Goal: Contribute content: Contribute content

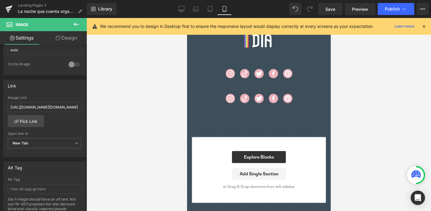
scroll to position [720, 0]
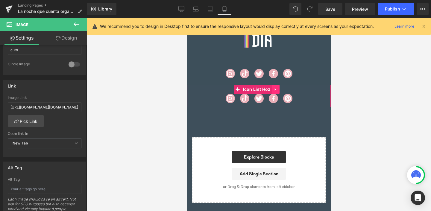
click at [276, 89] on icon at bounding box center [274, 89] width 1 height 3
click at [281, 87] on icon at bounding box center [279, 89] width 4 height 4
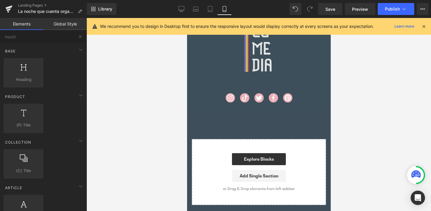
scroll to position [696, 0]
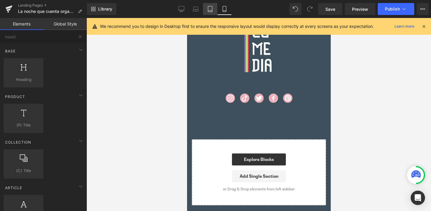
click at [209, 7] on icon at bounding box center [210, 9] width 6 height 6
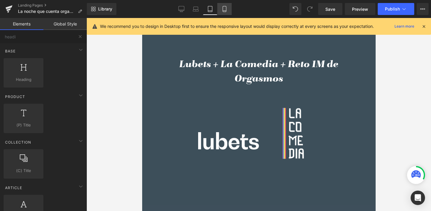
scroll to position [356, 0]
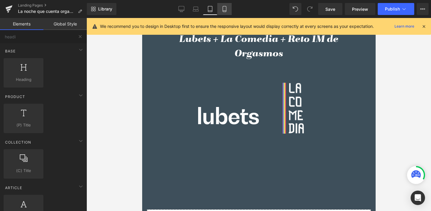
click at [224, 9] on icon at bounding box center [224, 9] width 6 height 6
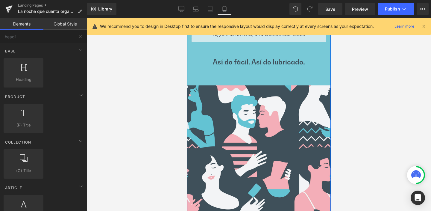
scroll to position [185, 0]
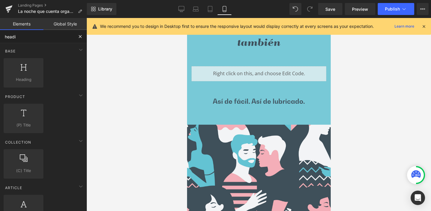
drag, startPoint x: 24, startPoint y: 37, endPoint x: 20, endPoint y: 37, distance: 3.6
click at [22, 37] on input "headi" at bounding box center [37, 36] width 74 height 13
drag, startPoint x: 24, startPoint y: 37, endPoint x: 0, endPoint y: 34, distance: 23.8
click at [0, 34] on input "headi" at bounding box center [37, 36] width 74 height 13
type input "hero"
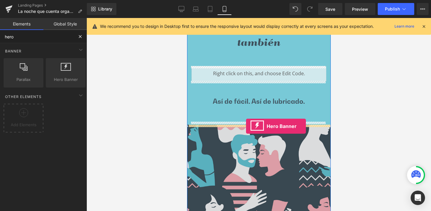
drag, startPoint x: 251, startPoint y: 88, endPoint x: 246, endPoint y: 126, distance: 38.4
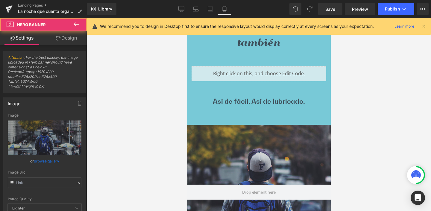
type input "[URL][DOMAIN_NAME]"
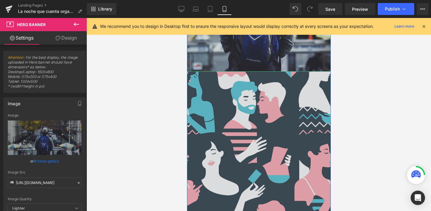
scroll to position [433, 0]
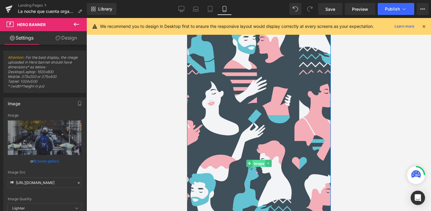
click at [253, 161] on span "Image" at bounding box center [258, 163] width 13 height 7
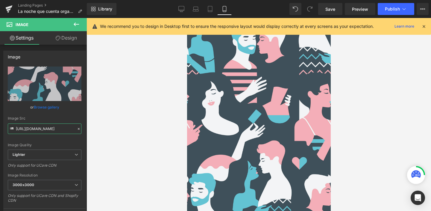
scroll to position [0, 183]
drag, startPoint x: 16, startPoint y: 128, endPoint x: 92, endPoint y: 133, distance: 76.2
click at [92, 133] on div "Image You are previewing how the will restyle your page. You can not edit Eleme…" at bounding box center [215, 110] width 431 height 221
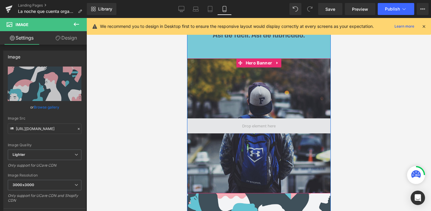
click at [250, 123] on span at bounding box center [259, 125] width 38 height 9
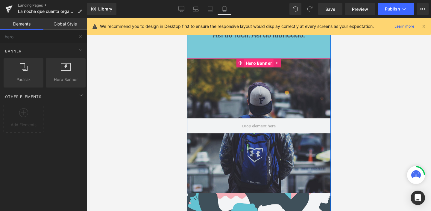
click at [254, 63] on span "Hero Banner" at bounding box center [258, 63] width 29 height 9
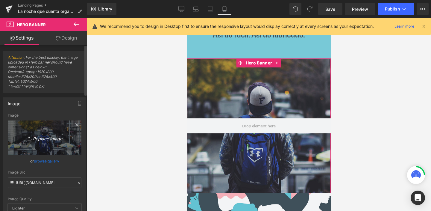
click at [45, 136] on icon "Replace Image" at bounding box center [45, 137] width 48 height 7
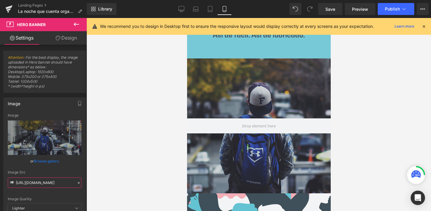
drag, startPoint x: 15, startPoint y: 182, endPoint x: 129, endPoint y: 187, distance: 113.6
click at [129, 187] on div "Hero Banner You are previewing how the will restyle your page. You can not edit…" at bounding box center [215, 110] width 431 height 221
paste input "[DOMAIN_NAME][URL][DOMAIN_NAME]"
type input "[URL][DOMAIN_NAME]"
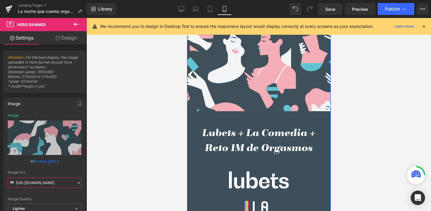
scroll to position [637, 0]
drag, startPoint x: 279, startPoint y: 144, endPoint x: 244, endPoint y: 130, distance: 37.2
click at [279, 144] on h1 "Lubets + La Comedia + Reto 1M de Orgasmos" at bounding box center [259, 141] width 114 height 30
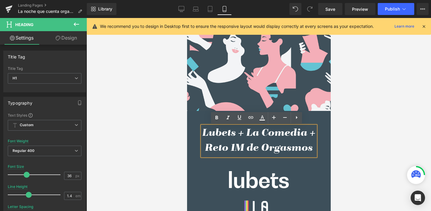
click at [370, 136] on div at bounding box center [258, 114] width 344 height 193
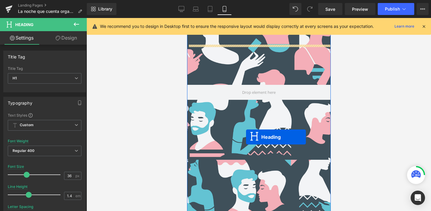
scroll to position [273, 0]
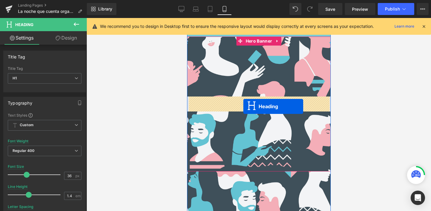
drag, startPoint x: 241, startPoint y: 140, endPoint x: 243, endPoint y: 106, distance: 34.5
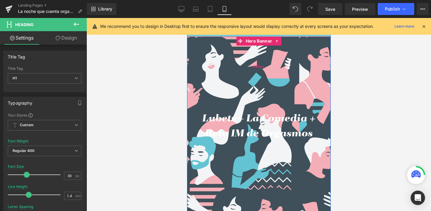
drag, startPoint x: 253, startPoint y: 42, endPoint x: 236, endPoint y: 49, distance: 18.7
click at [253, 42] on span "Hero Banner" at bounding box center [258, 41] width 29 height 9
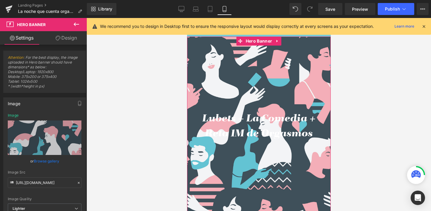
click at [72, 37] on link "Design" at bounding box center [66, 37] width 43 height 13
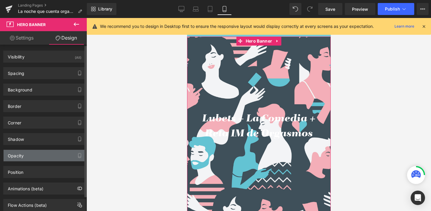
click at [23, 155] on div "Opacity" at bounding box center [16, 154] width 16 height 8
click at [51, 153] on div "Opacity" at bounding box center [45, 155] width 82 height 11
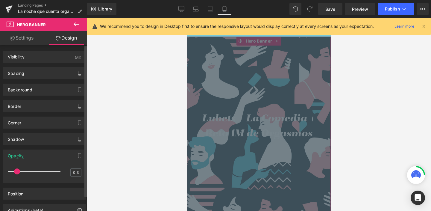
type input "0.4"
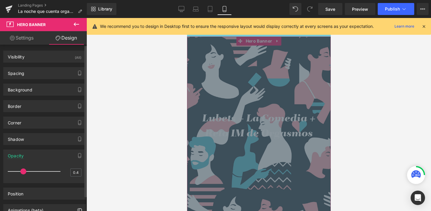
drag, startPoint x: 57, startPoint y: 171, endPoint x: 21, endPoint y: 168, distance: 36.7
click at [21, 168] on div at bounding box center [36, 171] width 50 height 12
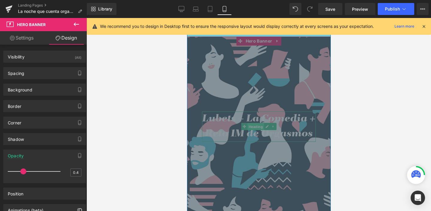
click at [252, 126] on span "Heading" at bounding box center [255, 126] width 16 height 7
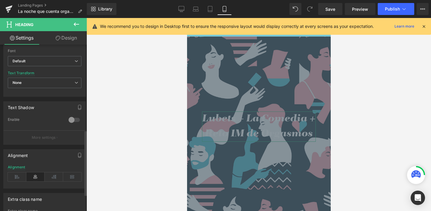
scroll to position [193, 0]
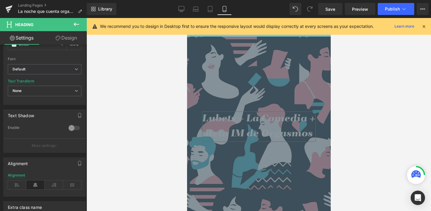
click at [71, 37] on link "Design" at bounding box center [66, 37] width 43 height 13
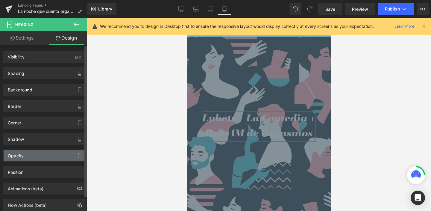
click at [25, 153] on div "Opacity" at bounding box center [45, 155] width 82 height 11
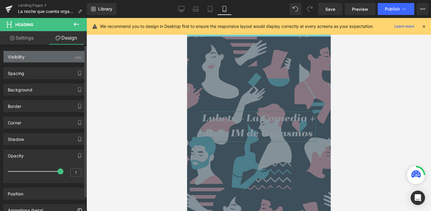
click at [18, 56] on div "Visibility" at bounding box center [16, 55] width 17 height 8
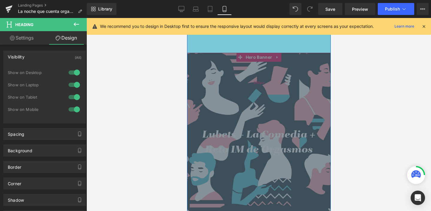
scroll to position [231, 0]
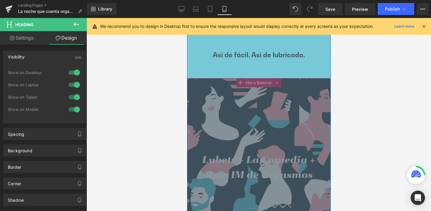
click at [251, 86] on span "Hero Banner" at bounding box center [258, 82] width 29 height 9
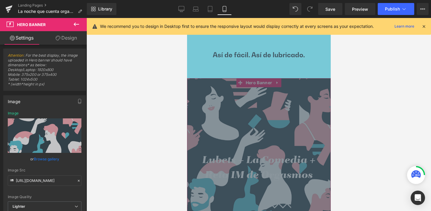
scroll to position [0, 0]
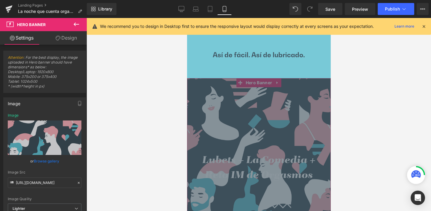
click at [66, 37] on link "Design" at bounding box center [66, 37] width 43 height 13
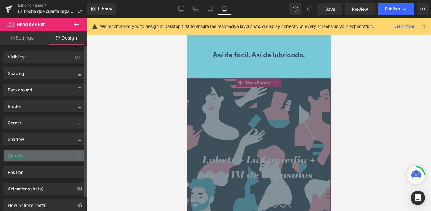
click at [19, 154] on div "Opacity" at bounding box center [16, 154] width 16 height 8
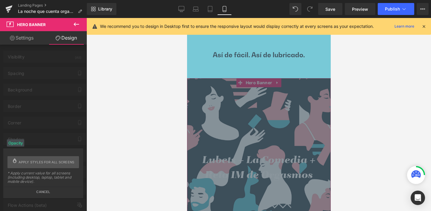
click at [45, 192] on button "Cancel" at bounding box center [43, 189] width 79 height 7
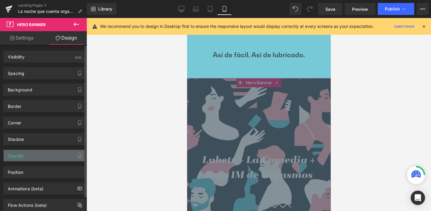
click at [34, 154] on div "Opacity" at bounding box center [45, 155] width 82 height 11
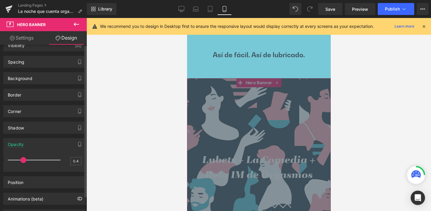
scroll to position [38, 0]
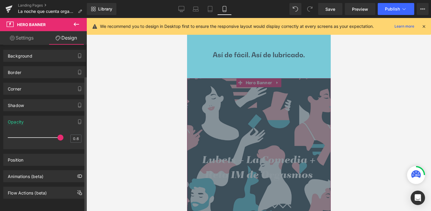
type input "1"
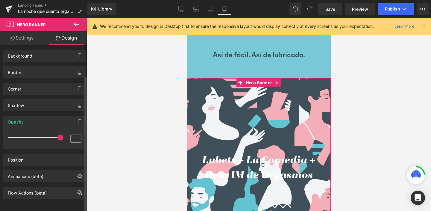
drag, startPoint x: 25, startPoint y: 133, endPoint x: 68, endPoint y: 133, distance: 43.1
click at [68, 133] on div "1" at bounding box center [45, 139] width 74 height 16
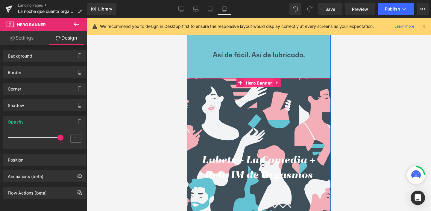
click at [255, 84] on span "Hero Banner" at bounding box center [258, 82] width 29 height 9
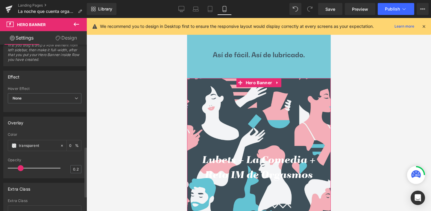
scroll to position [340, 0]
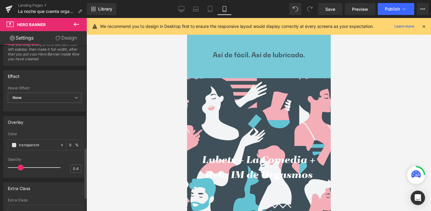
type input "0.2"
drag, startPoint x: 38, startPoint y: 169, endPoint x: 29, endPoint y: 148, distance: 22.8
click at [20, 168] on span at bounding box center [21, 167] width 6 height 6
click at [29, 148] on div "transparent" at bounding box center [34, 144] width 52 height 10
click at [31, 143] on input "transparent" at bounding box center [38, 145] width 38 height 7
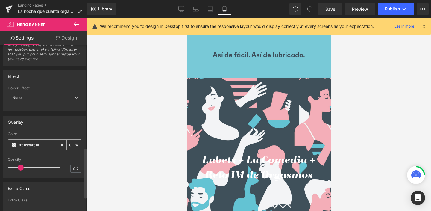
click at [14, 144] on span at bounding box center [14, 144] width 5 height 5
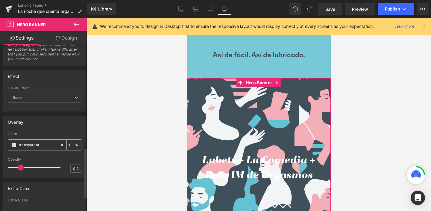
click at [27, 144] on input "transparent" at bounding box center [38, 145] width 38 height 7
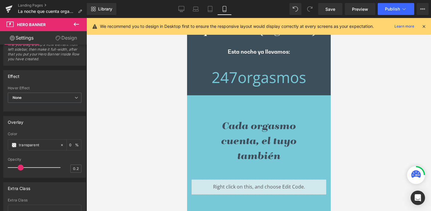
scroll to position [60, 0]
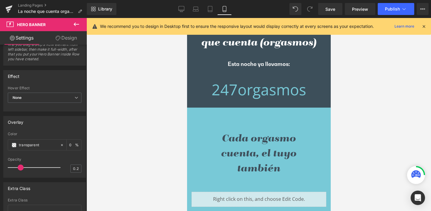
click at [398, 120] on div at bounding box center [258, 114] width 344 height 193
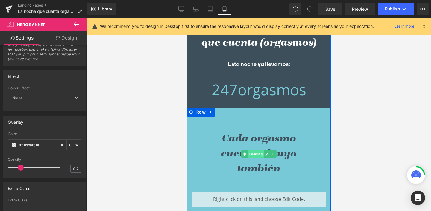
click at [250, 151] on span "Heading" at bounding box center [255, 153] width 16 height 7
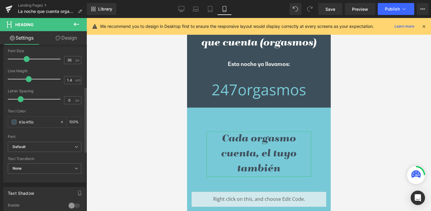
scroll to position [150, 0]
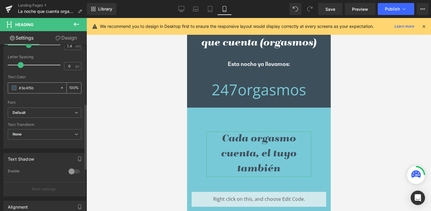
drag, startPoint x: 30, startPoint y: 88, endPoint x: 17, endPoint y: 88, distance: 13.2
click at [17, 88] on div "#3e4f5b" at bounding box center [34, 88] width 52 height 10
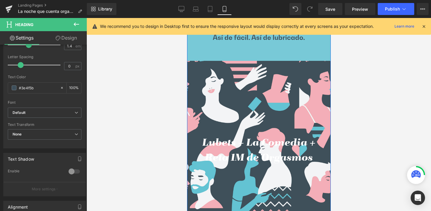
scroll to position [251, 0]
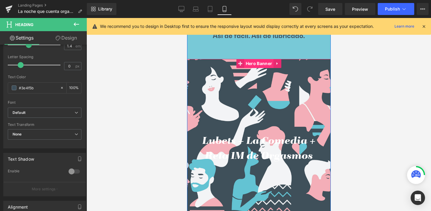
click at [248, 117] on div "200px" at bounding box center [259, 89] width 144 height 60
click at [253, 64] on span "Hero Banner" at bounding box center [258, 63] width 29 height 9
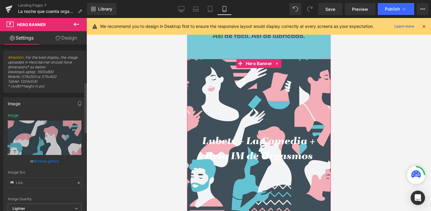
type input "[URL][DOMAIN_NAME]"
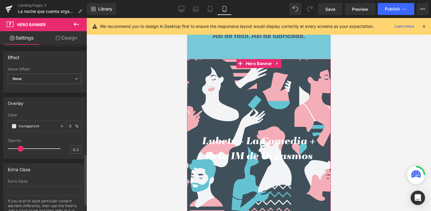
scroll to position [361, 0]
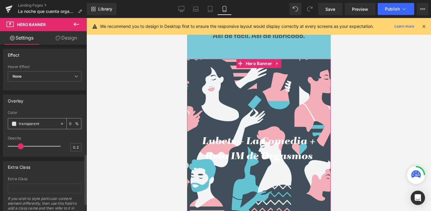
click at [29, 122] on input "transparent" at bounding box center [38, 123] width 38 height 7
drag, startPoint x: 45, startPoint y: 123, endPoint x: 17, endPoint y: 123, distance: 28.7
click at [17, 123] on div "transparent" at bounding box center [34, 123] width 52 height 10
paste input "#3e4f5b"
type input "#3e4f5b"
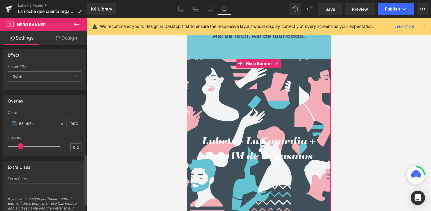
type input "100"
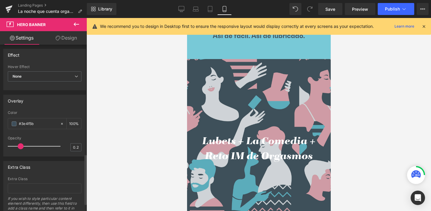
type input "#3e4f5b"
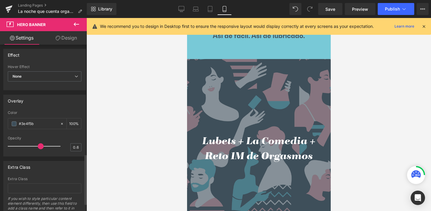
drag, startPoint x: 20, startPoint y: 144, endPoint x: 41, endPoint y: 145, distance: 21.3
click at [41, 145] on span at bounding box center [41, 146] width 6 height 6
type input "0.7"
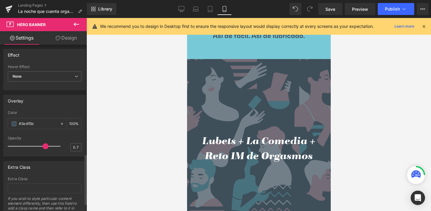
click at [41, 148] on div at bounding box center [36, 146] width 50 height 12
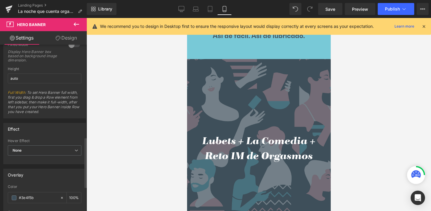
scroll to position [282, 0]
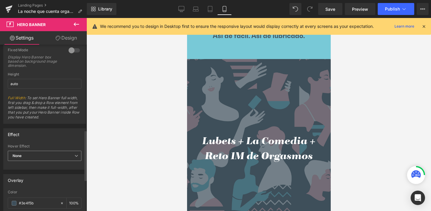
click at [75, 155] on icon at bounding box center [77, 156] width 4 height 4
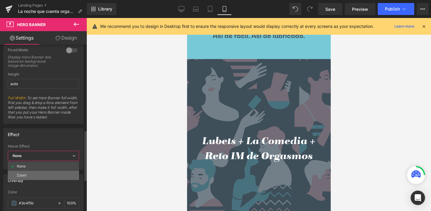
click at [57, 174] on li "Zoom" at bounding box center [43, 175] width 71 height 9
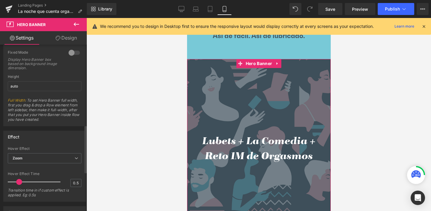
scroll to position [258, 0]
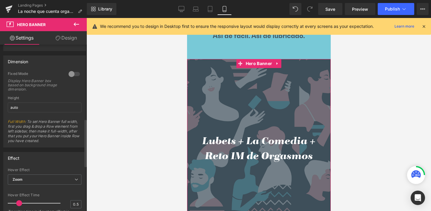
click at [67, 74] on div at bounding box center [74, 74] width 14 height 10
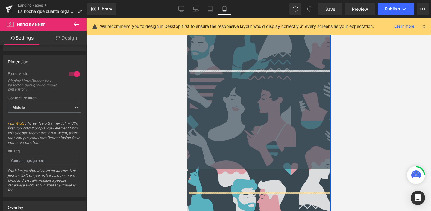
scroll to position [419, 0]
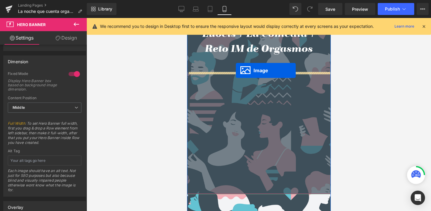
drag, startPoint x: 247, startPoint y: 122, endPoint x: 236, endPoint y: 70, distance: 52.7
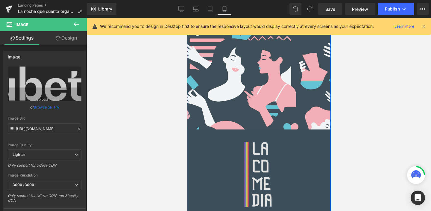
scroll to position [790, 0]
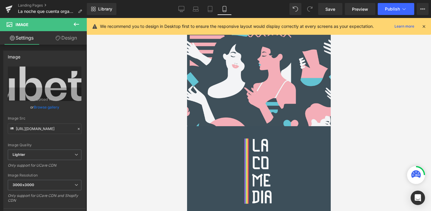
drag, startPoint x: 362, startPoint y: 150, endPoint x: 343, endPoint y: 152, distance: 18.4
click at [359, 150] on div at bounding box center [258, 114] width 344 height 193
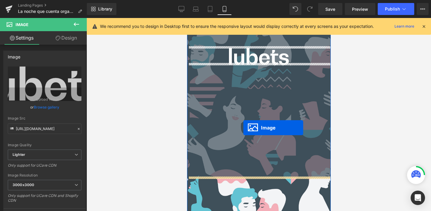
scroll to position [429, 0]
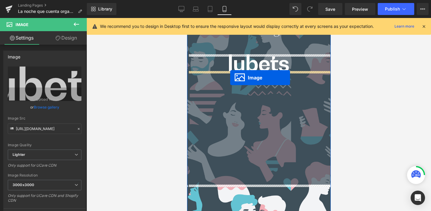
drag, startPoint x: 248, startPoint y: 171, endPoint x: 230, endPoint y: 78, distance: 95.7
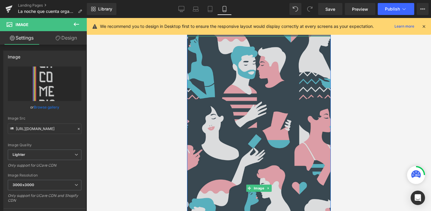
scroll to position [656, 0]
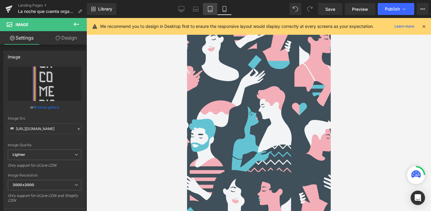
click at [210, 9] on icon at bounding box center [210, 9] width 6 height 6
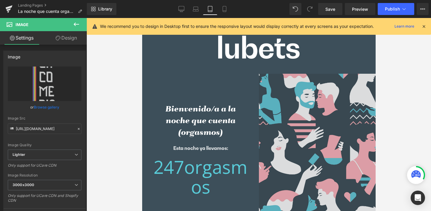
scroll to position [3, 0]
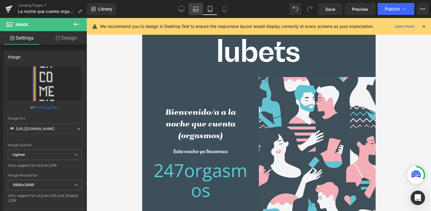
click at [196, 7] on icon at bounding box center [196, 9] width 6 height 6
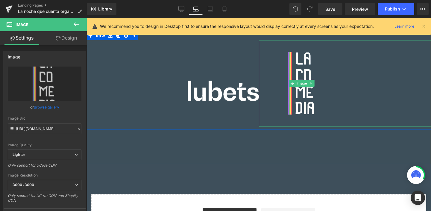
scroll to position [168, 0]
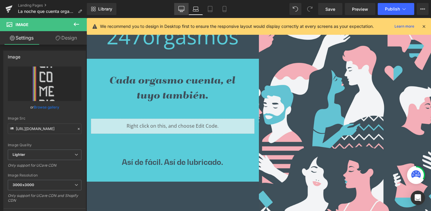
click at [181, 8] on icon at bounding box center [181, 9] width 6 height 6
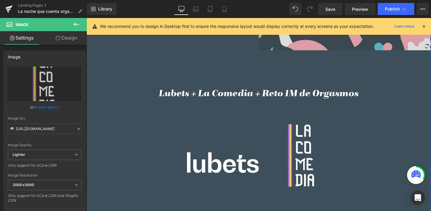
scroll to position [393, 0]
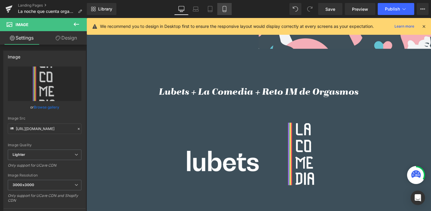
click at [225, 9] on icon at bounding box center [224, 9] width 6 height 6
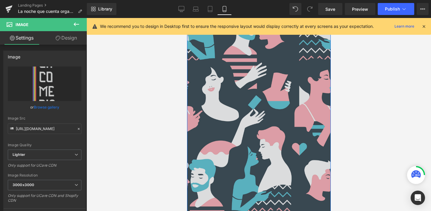
scroll to position [624, 0]
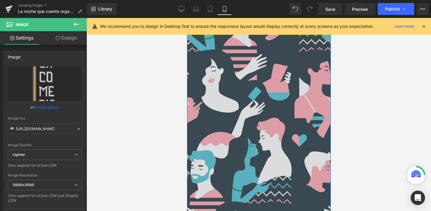
click at [267, 113] on img at bounding box center [259, 140] width 144 height 303
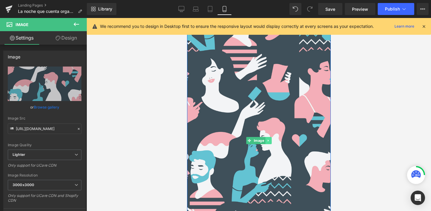
click at [266, 139] on icon at bounding box center [267, 141] width 3 height 4
click at [270, 140] on icon at bounding box center [271, 141] width 3 height 4
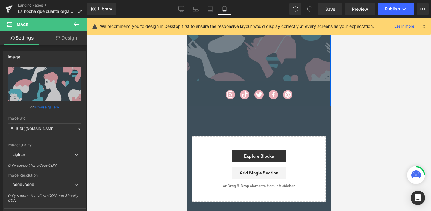
scroll to position [529, 0]
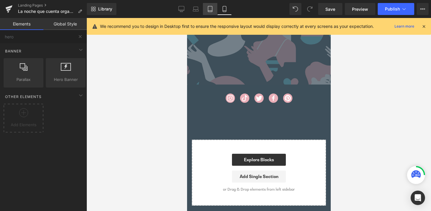
drag, startPoint x: 208, startPoint y: 9, endPoint x: 212, endPoint y: 11, distance: 4.7
click at [208, 9] on icon at bounding box center [210, 9] width 6 height 6
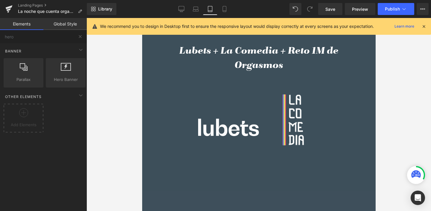
scroll to position [38, 0]
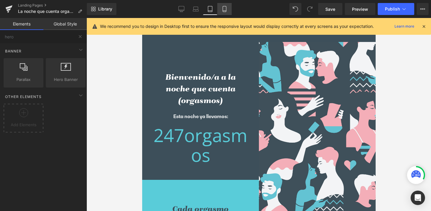
click at [224, 7] on icon at bounding box center [224, 9] width 6 height 6
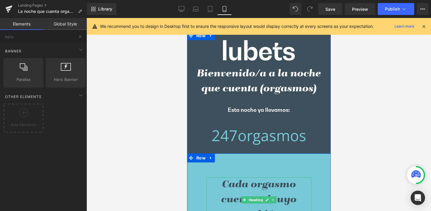
scroll to position [0, 0]
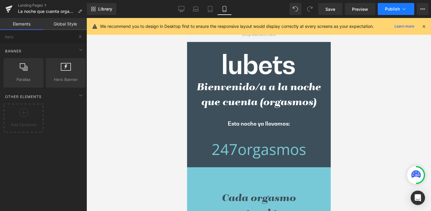
click at [388, 7] on span "Publish" at bounding box center [392, 9] width 15 height 5
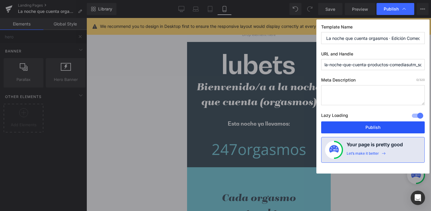
click at [365, 125] on button "Publish" at bounding box center [373, 127] width 104 height 12
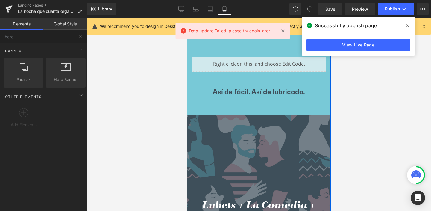
scroll to position [137, 0]
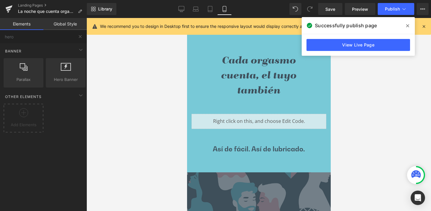
click at [409, 25] on span at bounding box center [408, 26] width 10 height 10
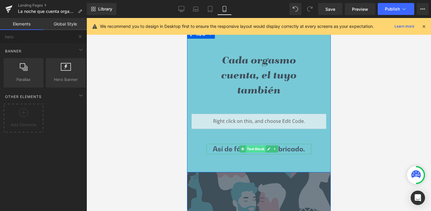
click at [254, 149] on span "Text Block" at bounding box center [255, 148] width 20 height 7
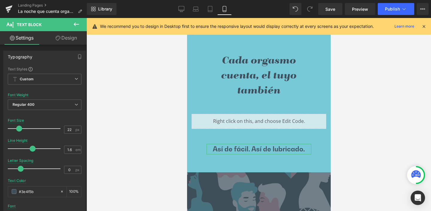
click at [72, 37] on link "Design" at bounding box center [66, 37] width 43 height 13
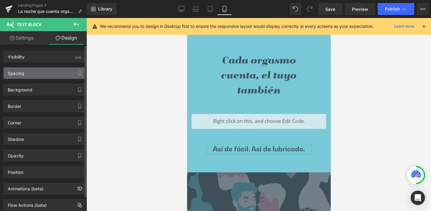
click at [28, 72] on div "Spacing" at bounding box center [45, 72] width 82 height 11
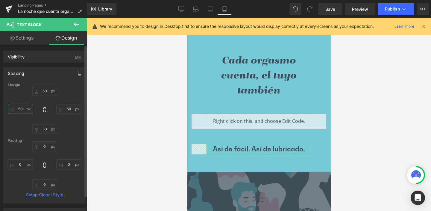
drag, startPoint x: 27, startPoint y: 109, endPoint x: 30, endPoint y: 109, distance: 3.6
click at [28, 109] on input "50" at bounding box center [20, 109] width 25 height 10
type input "0"
click at [43, 107] on icon at bounding box center [45, 110] width 6 height 6
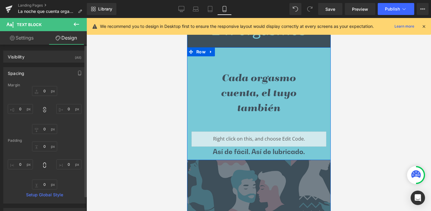
scroll to position [119, 0]
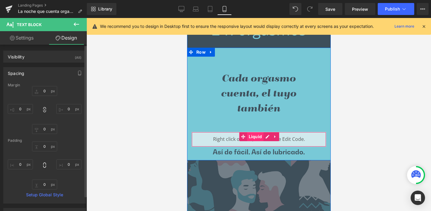
click at [251, 135] on span "Liquid" at bounding box center [255, 136] width 16 height 9
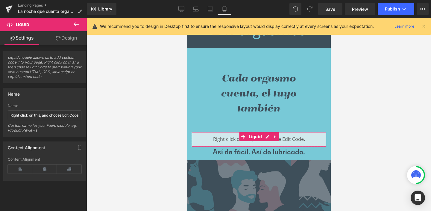
click at [63, 37] on link "Design" at bounding box center [66, 37] width 43 height 13
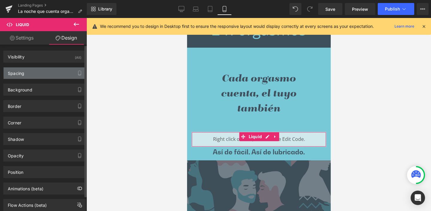
click at [22, 70] on div "Spacing" at bounding box center [16, 71] width 16 height 8
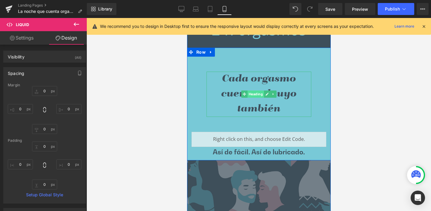
click at [252, 91] on span "Heading" at bounding box center [255, 93] width 16 height 7
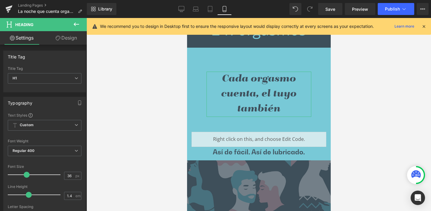
click at [70, 36] on link "Design" at bounding box center [66, 37] width 43 height 13
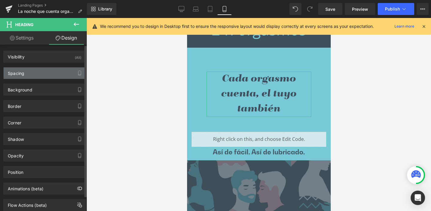
click at [18, 73] on div "Spacing" at bounding box center [16, 71] width 16 height 8
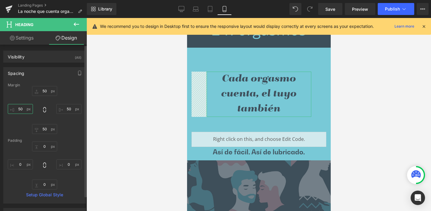
drag, startPoint x: 18, startPoint y: 107, endPoint x: 25, endPoint y: 109, distance: 7.9
click at [25, 109] on input "text" at bounding box center [20, 109] width 25 height 10
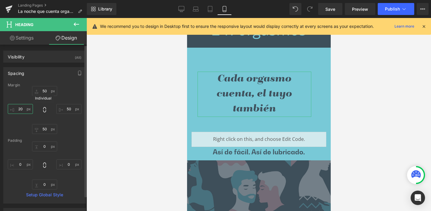
type input "20"
click at [43, 108] on icon at bounding box center [44, 109] width 3 height 5
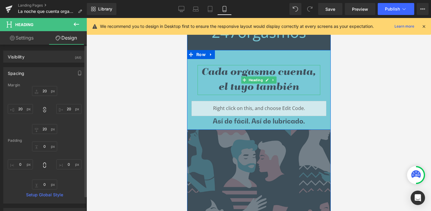
scroll to position [117, 0]
click at [254, 80] on span "Heading" at bounding box center [255, 80] width 16 height 7
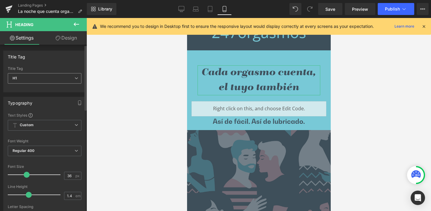
click at [75, 78] on icon at bounding box center [77, 78] width 4 height 4
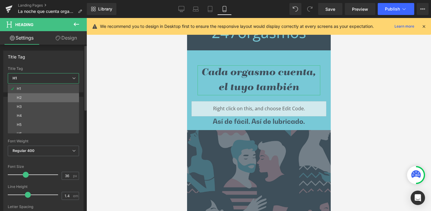
click at [27, 95] on li "H2" at bounding box center [45, 97] width 74 height 9
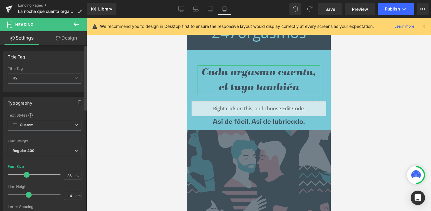
drag, startPoint x: 22, startPoint y: 174, endPoint x: 26, endPoint y: 174, distance: 4.2
click at [26, 174] on span at bounding box center [27, 174] width 6 height 6
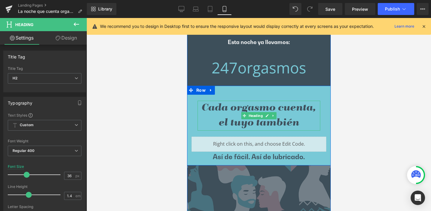
scroll to position [67, 0]
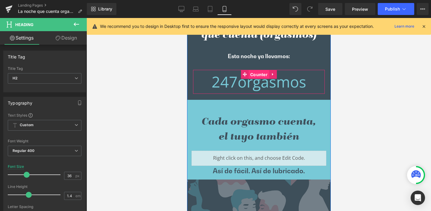
click at [256, 75] on span "Counter" at bounding box center [258, 74] width 20 height 9
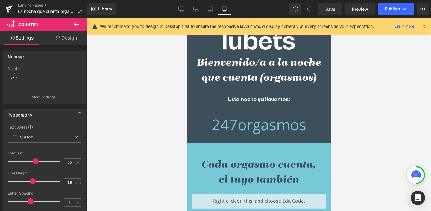
scroll to position [0, 0]
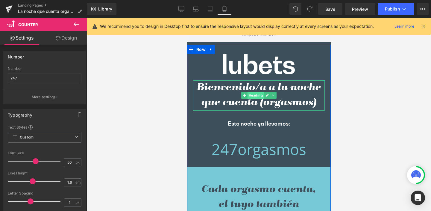
click at [252, 95] on span "Heading" at bounding box center [255, 95] width 16 height 7
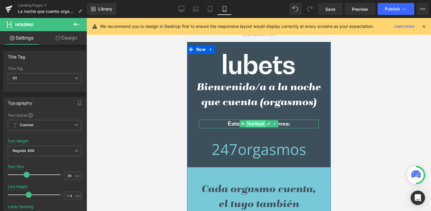
click at [251, 123] on span "Text Block" at bounding box center [255, 123] width 20 height 7
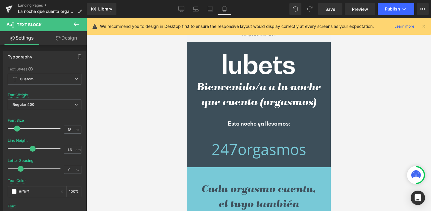
drag, startPoint x: 373, startPoint y: 110, endPoint x: 368, endPoint y: 112, distance: 5.5
click at [373, 110] on div at bounding box center [258, 114] width 344 height 193
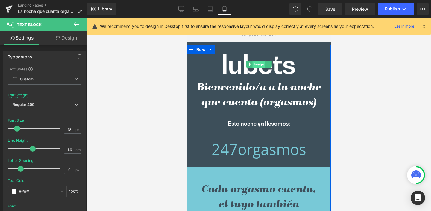
click at [253, 63] on span "Image" at bounding box center [258, 63] width 13 height 7
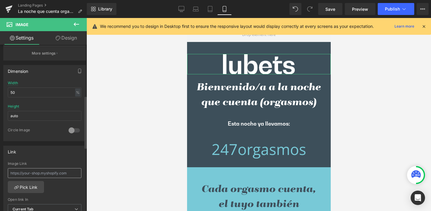
scroll to position [163, 0]
click at [23, 172] on input "text" at bounding box center [45, 172] width 74 height 10
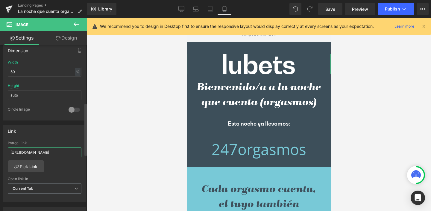
scroll to position [189, 0]
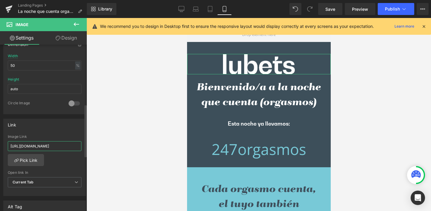
type input "[URL][DOMAIN_NAME]"
click at [68, 165] on div "Image Link [URL][DOMAIN_NAME] Pick Link Current Tab New Tab Open link In Curren…" at bounding box center [45, 164] width 82 height 61
click at [392, 9] on span "Publish" at bounding box center [392, 9] width 15 height 5
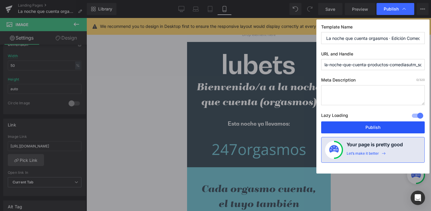
click at [371, 127] on button "Publish" at bounding box center [373, 127] width 104 height 12
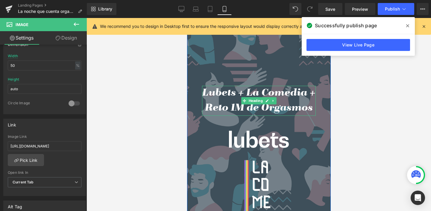
scroll to position [240, 0]
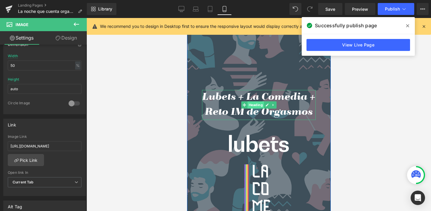
click at [252, 102] on span "Heading" at bounding box center [255, 104] width 16 height 7
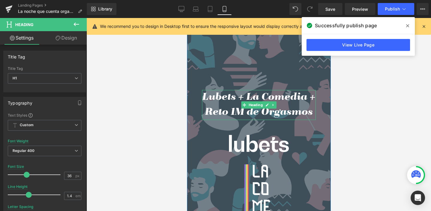
click at [206, 95] on h1 "Lubets + La Comedia + Reto 1M de Orgasmos" at bounding box center [259, 105] width 114 height 30
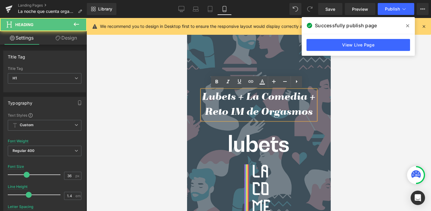
drag, startPoint x: 202, startPoint y: 96, endPoint x: 207, endPoint y: 96, distance: 5.1
click at [203, 96] on h1 "Lubets + La Comedia + Reto 1M de Orgasmos" at bounding box center [259, 105] width 114 height 30
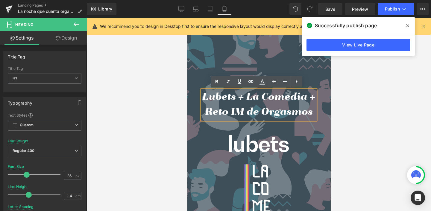
paste div
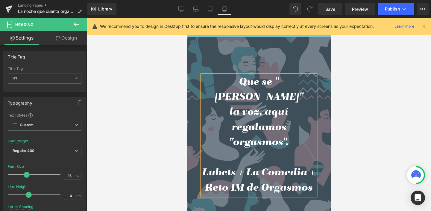
scroll to position [202, 0]
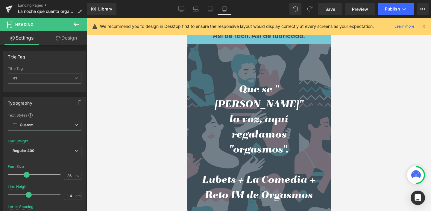
click at [351, 136] on div at bounding box center [258, 114] width 344 height 193
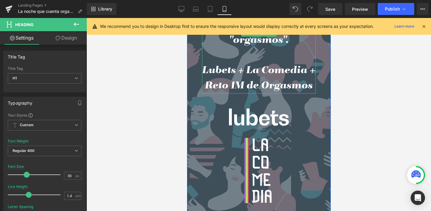
scroll to position [313, 0]
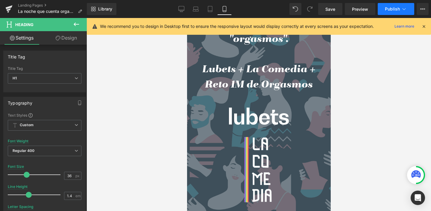
click at [389, 8] on span "Publish" at bounding box center [392, 9] width 15 height 5
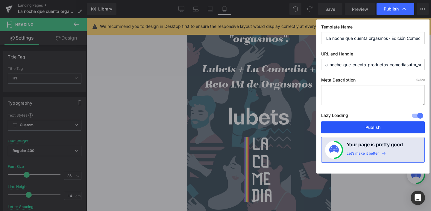
click at [371, 126] on button "Publish" at bounding box center [373, 127] width 104 height 12
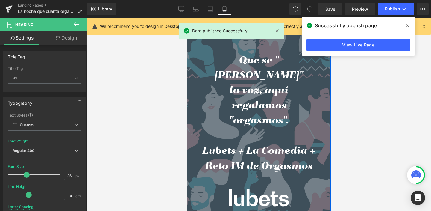
scroll to position [212, 0]
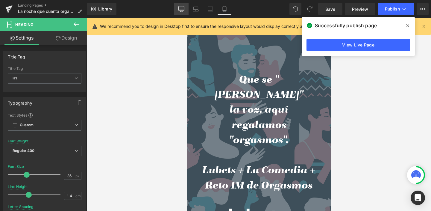
click at [183, 7] on icon at bounding box center [181, 9] width 6 height 6
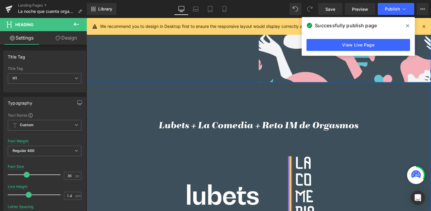
scroll to position [362, 0]
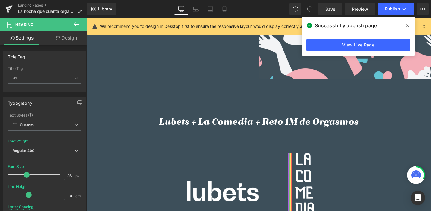
click at [219, 125] on h3 "Lubets + La Comedia + Reto 1M de Orgasmos" at bounding box center [267, 128] width 302 height 14
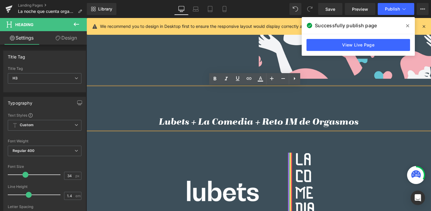
click at [162, 126] on h3 "Lubets + La Comedia + Reto 1M de Orgasmos" at bounding box center [267, 128] width 302 height 14
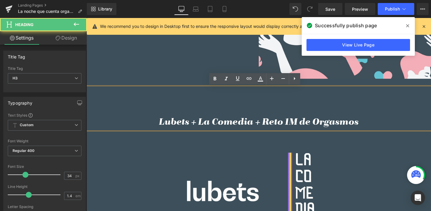
paste div
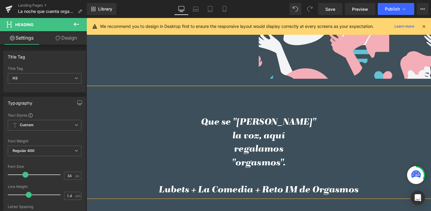
click at [264, 111] on div "Que se "[PERSON_NAME]" la voz, aquí regalamos "orgasmos". Lubets + La Comedia +…" at bounding box center [267, 149] width 362 height 116
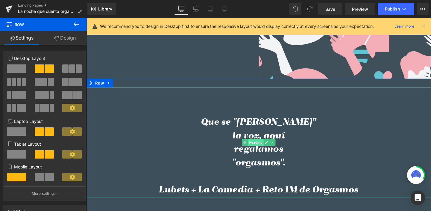
click at [264, 149] on span "Heading" at bounding box center [264, 148] width 16 height 7
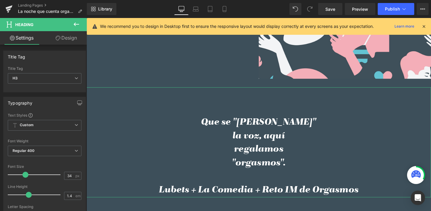
click at [74, 37] on link "Design" at bounding box center [66, 37] width 43 height 13
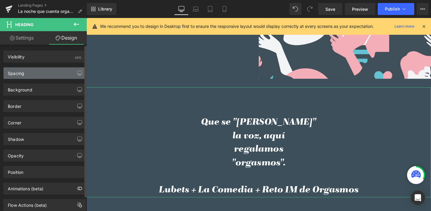
click at [25, 71] on div "Spacing" at bounding box center [45, 72] width 82 height 11
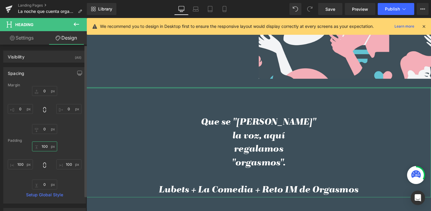
drag, startPoint x: 42, startPoint y: 145, endPoint x: 52, endPoint y: 147, distance: 10.6
click at [52, 147] on input "100" at bounding box center [44, 146] width 25 height 10
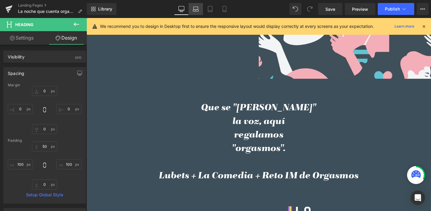
click at [197, 7] on icon at bounding box center [196, 8] width 4 height 3
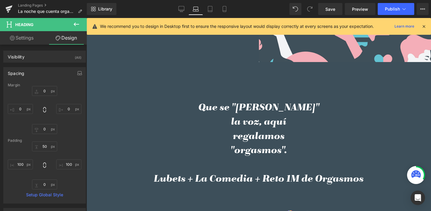
scroll to position [342, 0]
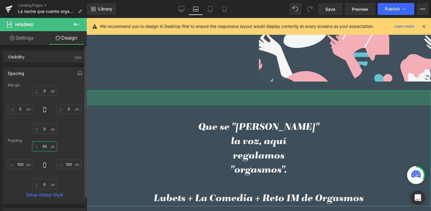
drag, startPoint x: 39, startPoint y: 145, endPoint x: 52, endPoint y: 145, distance: 12.9
click at [52, 145] on input "50" at bounding box center [44, 146] width 25 height 10
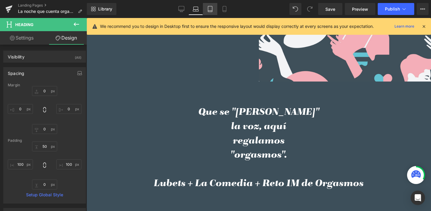
click at [212, 8] on icon at bounding box center [210, 9] width 6 height 6
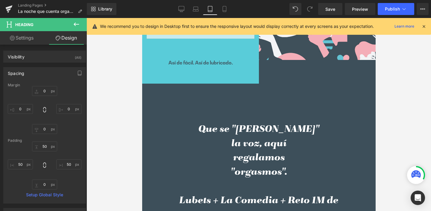
scroll to position [267, 0]
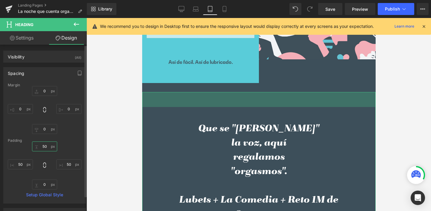
drag, startPoint x: 39, startPoint y: 145, endPoint x: 55, endPoint y: 147, distance: 15.9
click at [55, 147] on input "50" at bounding box center [44, 146] width 25 height 10
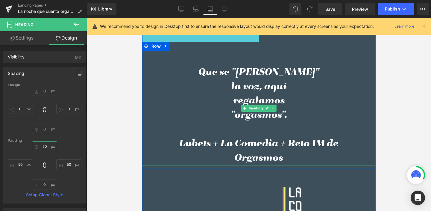
scroll to position [250, 0]
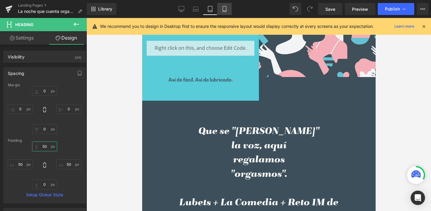
type input "50"
click at [225, 9] on icon at bounding box center [224, 9] width 6 height 6
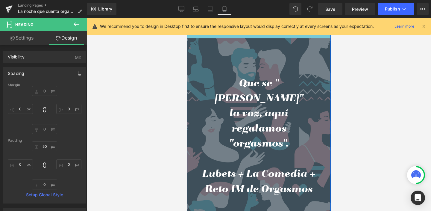
scroll to position [198, 0]
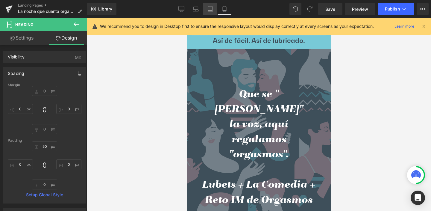
click at [210, 10] on icon at bounding box center [210, 9] width 6 height 6
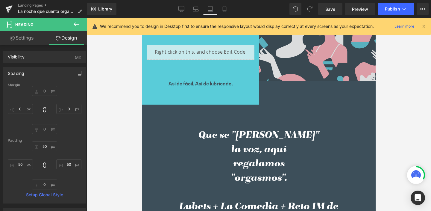
scroll to position [246, 0]
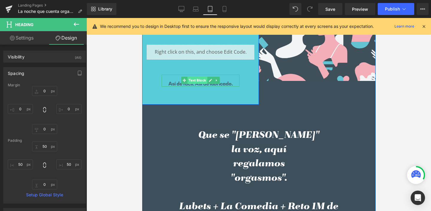
click at [196, 79] on span "Text Block" at bounding box center [197, 80] width 20 height 7
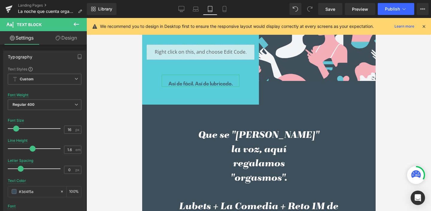
click at [72, 38] on link "Design" at bounding box center [66, 37] width 43 height 13
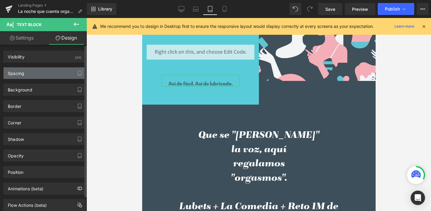
click at [24, 72] on div "Spacing" at bounding box center [16, 71] width 16 height 8
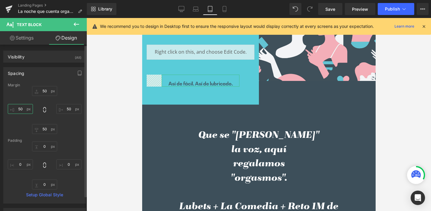
drag, startPoint x: 19, startPoint y: 109, endPoint x: 30, endPoint y: 110, distance: 11.1
click at [30, 110] on input "50" at bounding box center [20, 109] width 25 height 10
drag, startPoint x: 44, startPoint y: 108, endPoint x: 48, endPoint y: 108, distance: 4.2
click at [44, 108] on icon at bounding box center [45, 110] width 6 height 6
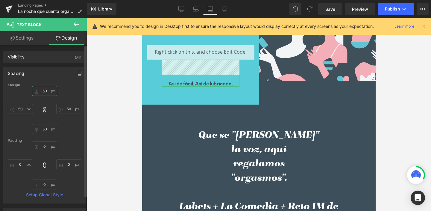
drag, startPoint x: 40, startPoint y: 90, endPoint x: 51, endPoint y: 92, distance: 10.9
click at [51, 92] on input "50" at bounding box center [44, 91] width 25 height 10
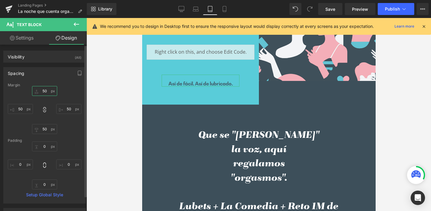
type input "o"
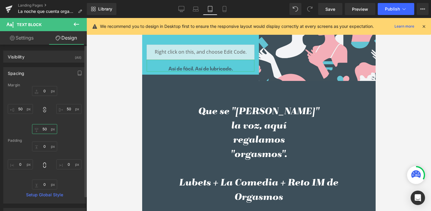
click at [47, 129] on input "50" at bounding box center [44, 129] width 25 height 10
drag, startPoint x: 18, startPoint y: 108, endPoint x: 31, endPoint y: 109, distance: 13.2
click at [31, 109] on input "50" at bounding box center [20, 109] width 25 height 10
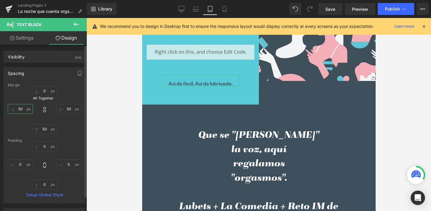
type input "50"
click at [42, 110] on icon at bounding box center [45, 110] width 6 height 6
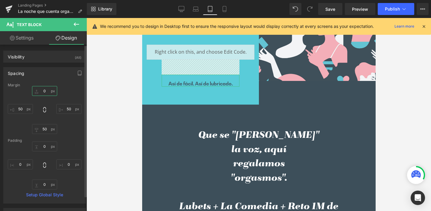
drag, startPoint x: 40, startPoint y: 90, endPoint x: 51, endPoint y: 90, distance: 10.5
click at [51, 90] on input "text" at bounding box center [44, 91] width 25 height 10
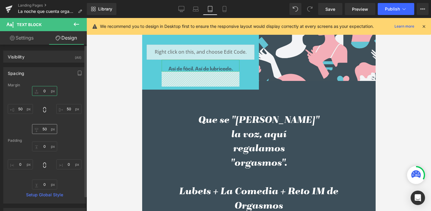
type input "0"
click at [49, 129] on input "50" at bounding box center [44, 129] width 25 height 10
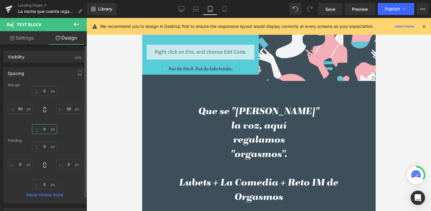
drag, startPoint x: 44, startPoint y: 129, endPoint x: 53, endPoint y: 130, distance: 9.0
click at [53, 130] on input "0" at bounding box center [44, 129] width 25 height 10
type input "10"
drag, startPoint x: 39, startPoint y: 90, endPoint x: 49, endPoint y: 90, distance: 10.2
click at [49, 90] on input "0" at bounding box center [44, 91] width 25 height 10
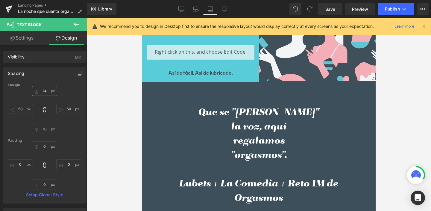
type input "14"
click at [393, 109] on div at bounding box center [258, 114] width 344 height 193
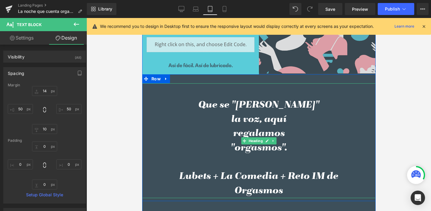
scroll to position [177, 0]
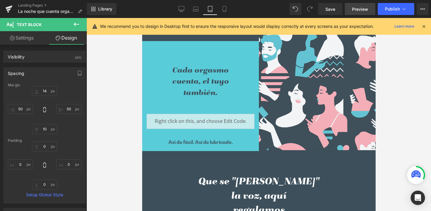
click at [366, 10] on span "Preview" at bounding box center [360, 9] width 16 height 6
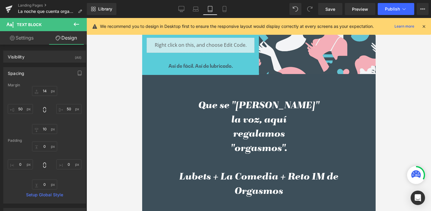
scroll to position [280, 0]
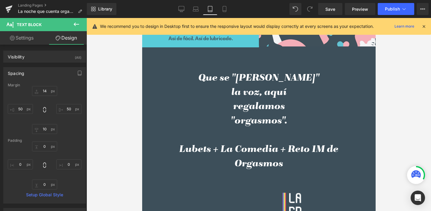
click at [186, 86] on h3 "la voz, aquí" at bounding box center [259, 93] width 204 height 14
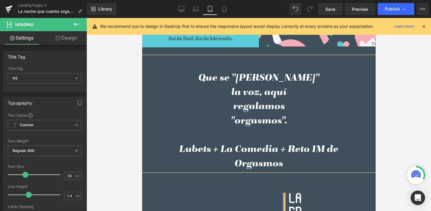
drag, startPoint x: 98, startPoint y: 59, endPoint x: 102, endPoint y: 60, distance: 3.7
click at [99, 59] on div at bounding box center [258, 114] width 344 height 193
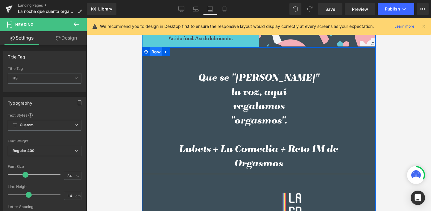
click at [155, 51] on span "Row" at bounding box center [156, 51] width 12 height 9
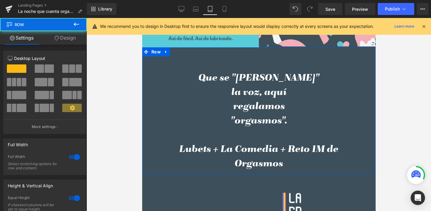
click at [71, 38] on link "Design" at bounding box center [64, 37] width 43 height 13
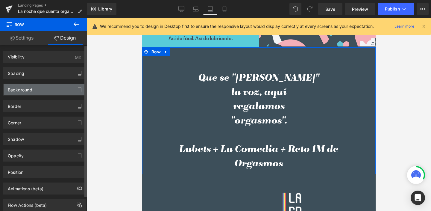
click at [29, 90] on div "Background" at bounding box center [20, 88] width 25 height 8
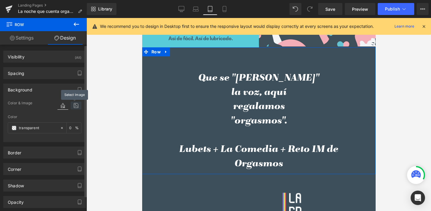
click at [75, 105] on icon at bounding box center [76, 105] width 11 height 8
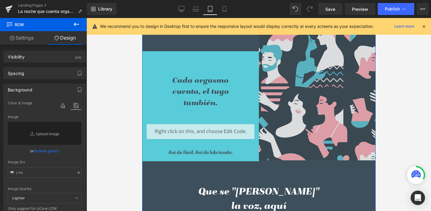
scroll to position [61, 0]
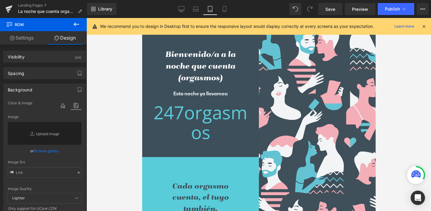
click at [400, 119] on div at bounding box center [258, 114] width 344 height 193
click at [312, 139] on span "Image" at bounding box center [317, 142] width 13 height 7
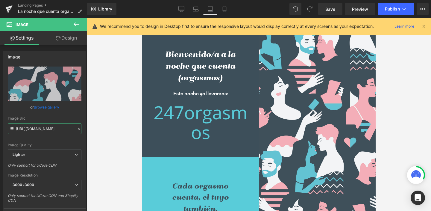
scroll to position [0, 183]
drag, startPoint x: 16, startPoint y: 127, endPoint x: 108, endPoint y: 132, distance: 92.0
click at [108, 132] on div "Image You are previewing how the will restyle your page. You can not edit Eleme…" at bounding box center [215, 110] width 431 height 221
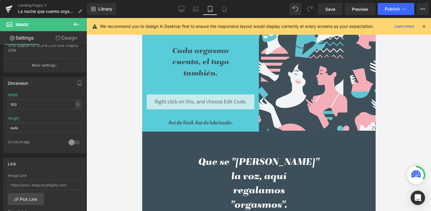
scroll to position [174, 0]
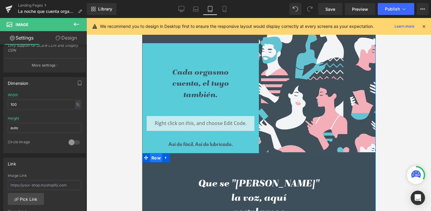
drag, startPoint x: 154, startPoint y: 156, endPoint x: 265, endPoint y: 135, distance: 113.3
click at [154, 156] on span "Row" at bounding box center [156, 157] width 12 height 9
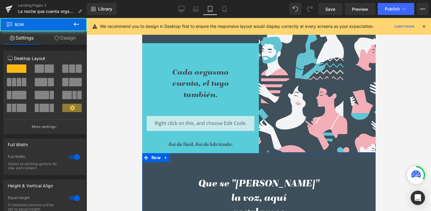
click at [71, 37] on link "Design" at bounding box center [64, 37] width 43 height 13
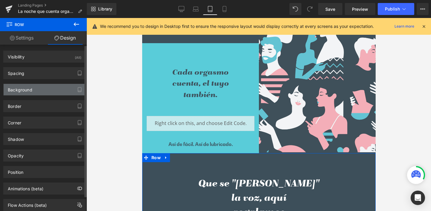
click at [28, 91] on div "Background" at bounding box center [20, 88] width 25 height 8
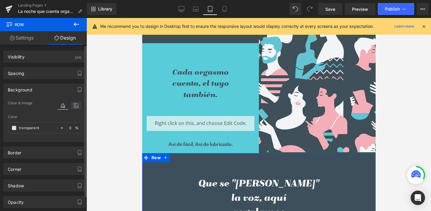
click at [73, 105] on icon at bounding box center [76, 105] width 11 height 8
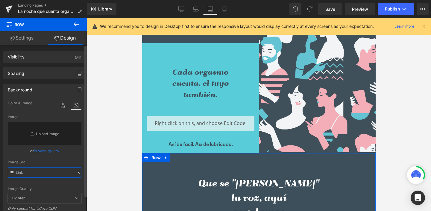
click at [27, 171] on input "text" at bounding box center [45, 172] width 74 height 10
paste input "[URL][DOMAIN_NAME]"
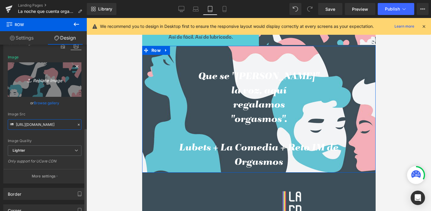
scroll to position [41, 0]
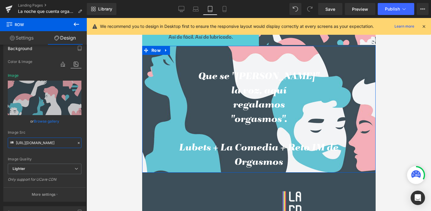
type input "[URL][DOMAIN_NAME]"
click at [22, 37] on link "Settings" at bounding box center [21, 37] width 43 height 13
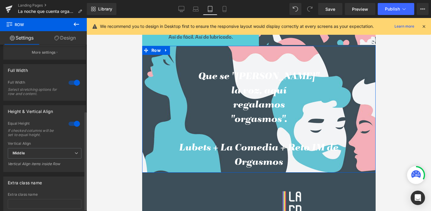
scroll to position [0, 0]
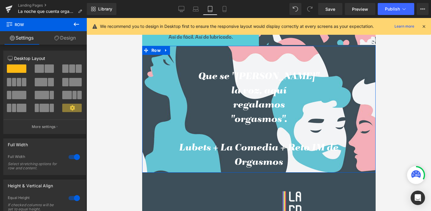
click at [60, 36] on link "Design" at bounding box center [64, 37] width 43 height 13
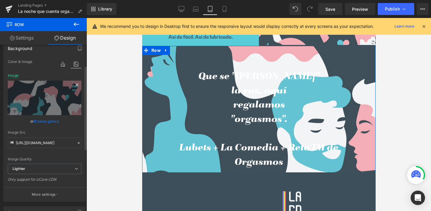
click at [75, 83] on icon at bounding box center [76, 84] width 7 height 7
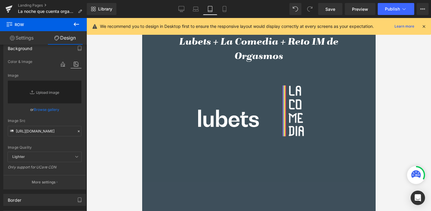
scroll to position [443, 0]
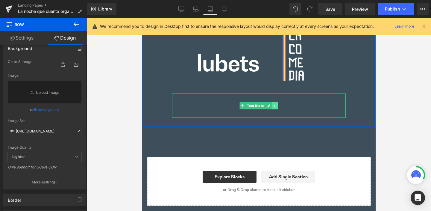
click at [274, 104] on icon at bounding box center [274, 105] width 1 height 2
click at [276, 105] on icon at bounding box center [277, 106] width 3 height 4
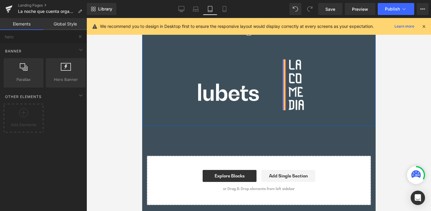
scroll to position [412, 0]
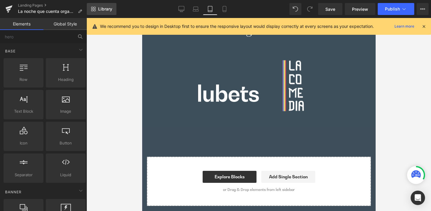
click at [104, 8] on span "Library" at bounding box center [105, 8] width 14 height 5
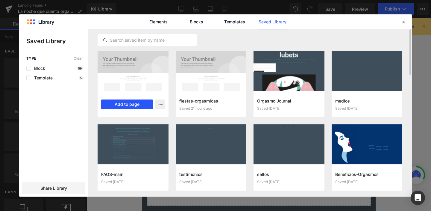
click at [139, 104] on button "Add to page" at bounding box center [127, 104] width 52 height 10
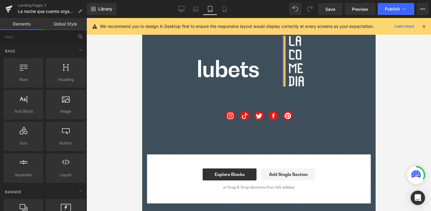
scroll to position [437, 0]
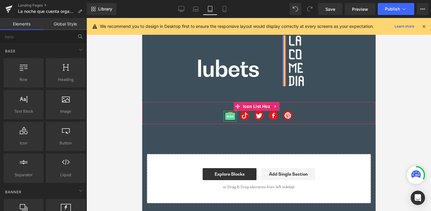
click at [227, 113] on span "Icon" at bounding box center [230, 116] width 10 height 7
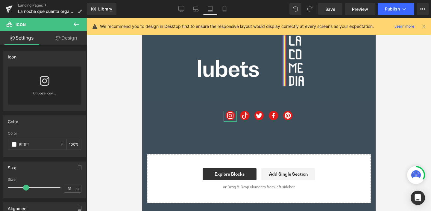
click at [69, 39] on link "Design" at bounding box center [66, 37] width 43 height 13
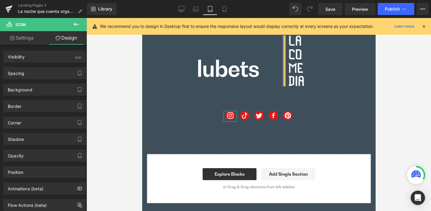
drag, startPoint x: 27, startPoint y: 36, endPoint x: 22, endPoint y: 78, distance: 41.8
click at [27, 36] on link "Settings" at bounding box center [21, 37] width 43 height 13
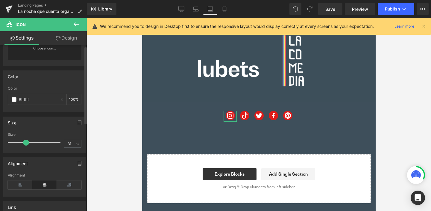
scroll to position [0, 0]
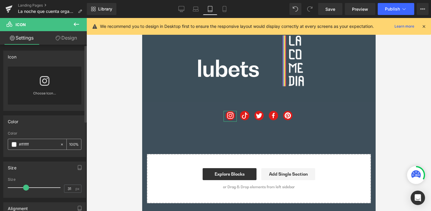
click at [35, 145] on input "#ffffff" at bounding box center [38, 144] width 38 height 7
drag, startPoint x: 36, startPoint y: 145, endPoint x: 7, endPoint y: 145, distance: 28.7
click at [7, 145] on div "rgba(255, 255, 255, 1) Color #ffffff 100 %" at bounding box center [45, 143] width 82 height 25
paste input "F2AEB4"
type input "#ffffff"
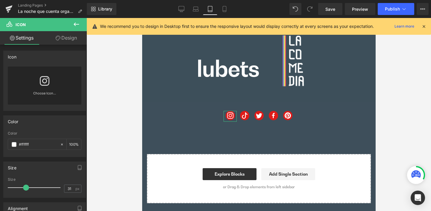
click at [63, 39] on link "Design" at bounding box center [66, 37] width 43 height 13
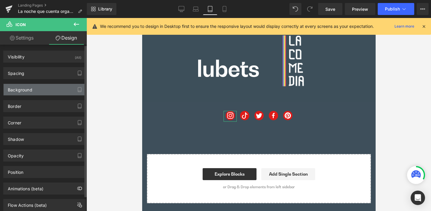
click at [23, 91] on div "Background" at bounding box center [20, 88] width 25 height 8
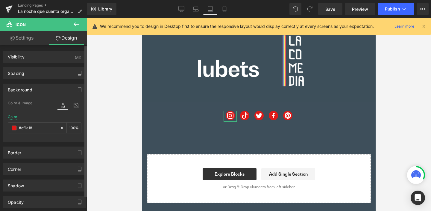
drag, startPoint x: 36, startPoint y: 129, endPoint x: 7, endPoint y: 129, distance: 28.7
click at [7, 129] on div "Color & Image color Color #df1a18 100 % Image Replace Image Upload image or Bro…" at bounding box center [45, 120] width 82 height 42
drag, startPoint x: 39, startPoint y: 126, endPoint x: 16, endPoint y: 128, distance: 23.7
click at [16, 128] on div "#df1a18" at bounding box center [34, 127] width 52 height 10
paste input "F2AEB4"
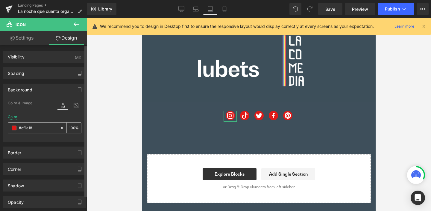
type input "F2AEB4"
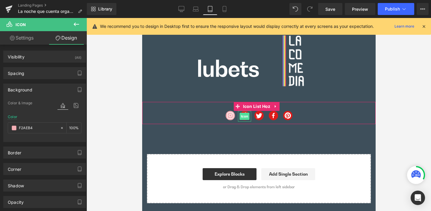
click at [242, 114] on span "Icon" at bounding box center [244, 116] width 10 height 7
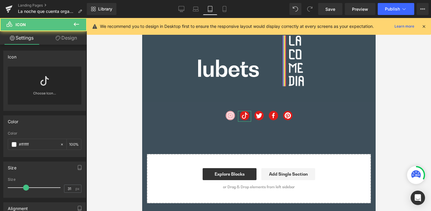
click at [66, 37] on link "Design" at bounding box center [66, 37] width 43 height 13
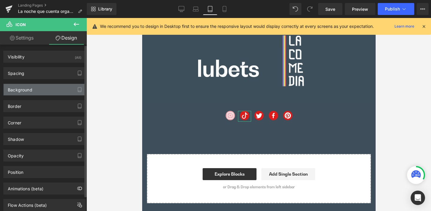
click at [32, 89] on div "Background" at bounding box center [20, 88] width 25 height 8
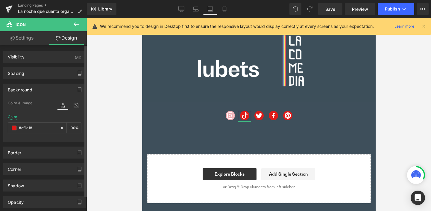
drag, startPoint x: 42, startPoint y: 130, endPoint x: 61, endPoint y: 133, distance: 18.8
click at [61, 133] on div "Color #df1a18 100 %" at bounding box center [45, 127] width 74 height 25
paste input "F2AEB4"
type input "F2AEB4"
click at [256, 114] on span "Icon" at bounding box center [259, 116] width 10 height 7
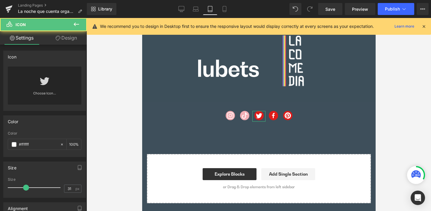
click at [69, 36] on link "Design" at bounding box center [66, 37] width 43 height 13
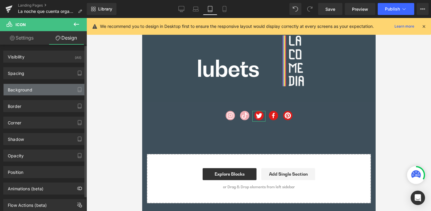
click at [30, 85] on div "Background" at bounding box center [20, 88] width 25 height 8
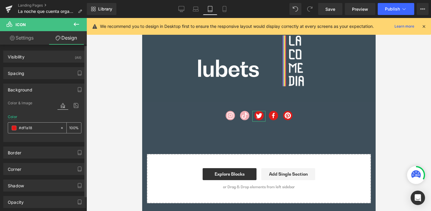
drag, startPoint x: 35, startPoint y: 127, endPoint x: 39, endPoint y: 127, distance: 3.6
click at [39, 127] on input "#df1a18" at bounding box center [38, 128] width 38 height 7
paste input "F2AEB4"
type input "F2AEB4"
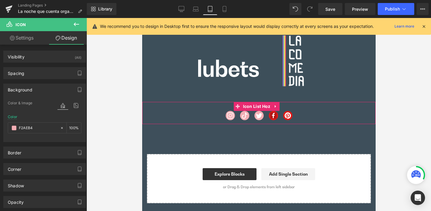
click at [271, 113] on span "Icon" at bounding box center [273, 116] width 10 height 7
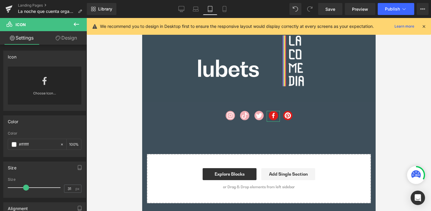
click at [73, 38] on link "Design" at bounding box center [66, 37] width 43 height 13
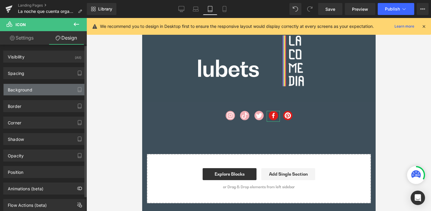
click at [27, 89] on div "Background" at bounding box center [20, 88] width 25 height 8
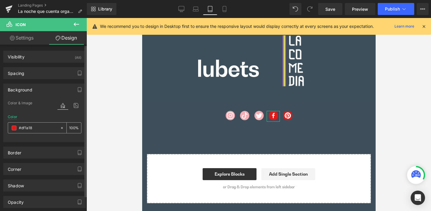
drag, startPoint x: 30, startPoint y: 127, endPoint x: 34, endPoint y: 129, distance: 3.9
click at [34, 129] on input "text" at bounding box center [38, 128] width 38 height 7
paste input "F2AEB4"
type input "F2AEB4"
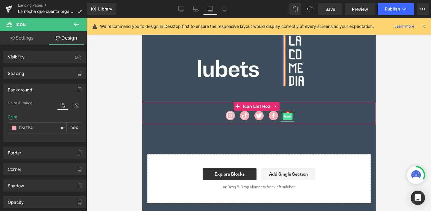
click at [284, 113] on span "Icon" at bounding box center [288, 116] width 10 height 7
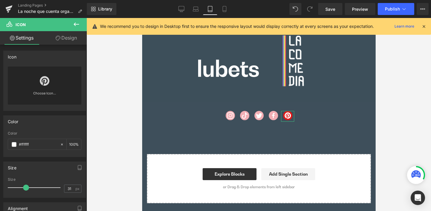
drag, startPoint x: 65, startPoint y: 37, endPoint x: 38, endPoint y: 94, distance: 62.4
click at [65, 37] on link "Design" at bounding box center [66, 37] width 43 height 13
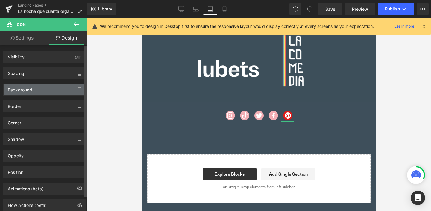
click at [34, 88] on div "Background" at bounding box center [45, 89] width 82 height 11
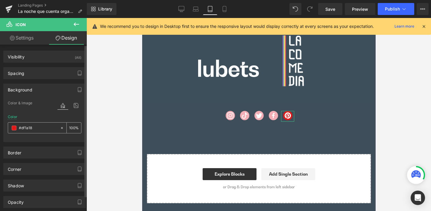
drag, startPoint x: 39, startPoint y: 127, endPoint x: 35, endPoint y: 128, distance: 4.7
click at [35, 128] on input "#df1a18" at bounding box center [38, 128] width 38 height 7
paste input "F2AEB4"
type input "F2AEB4"
click at [225, 9] on icon at bounding box center [224, 9] width 6 height 6
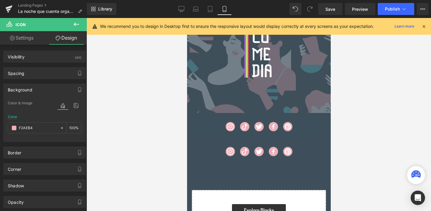
scroll to position [474, 0]
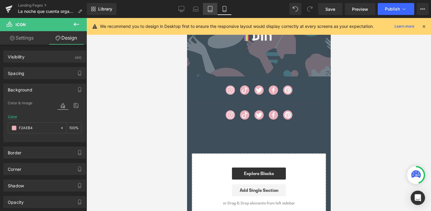
click at [208, 10] on icon at bounding box center [210, 9] width 6 height 6
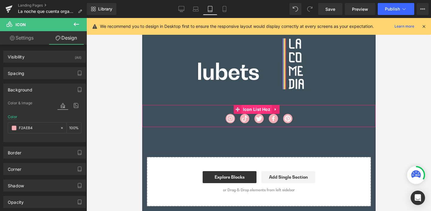
click at [253, 108] on span "Icon List Hoz" at bounding box center [256, 109] width 31 height 9
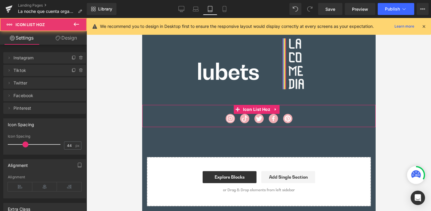
click at [73, 35] on link "Design" at bounding box center [66, 37] width 43 height 13
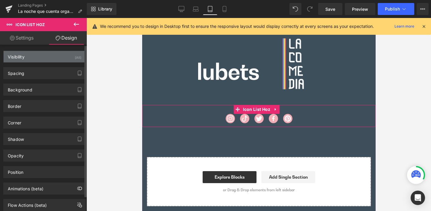
click at [22, 55] on div "Visibility" at bounding box center [16, 55] width 17 height 8
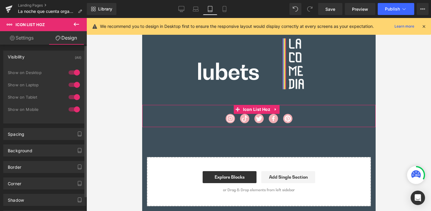
click at [73, 107] on div at bounding box center [74, 109] width 14 height 10
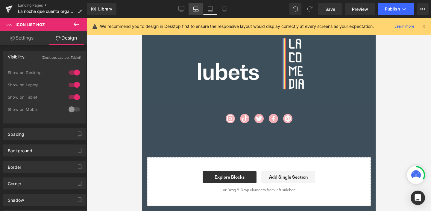
click at [199, 9] on icon at bounding box center [196, 9] width 6 height 6
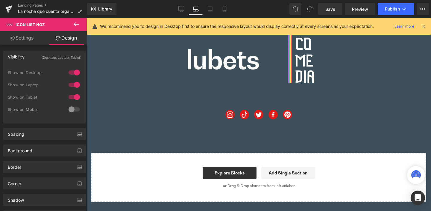
scroll to position [536, 0]
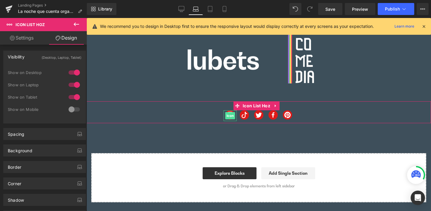
click at [227, 114] on span "Icon" at bounding box center [230, 115] width 10 height 7
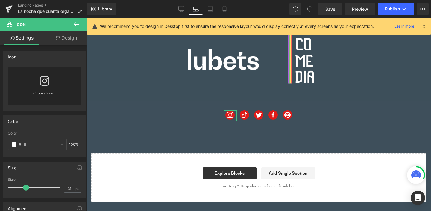
click at [67, 38] on link "Design" at bounding box center [66, 37] width 43 height 13
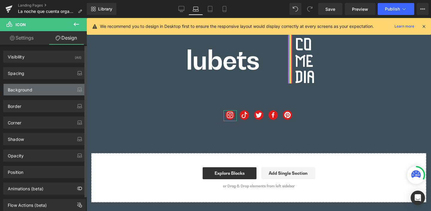
click at [21, 90] on div "Background" at bounding box center [20, 88] width 25 height 8
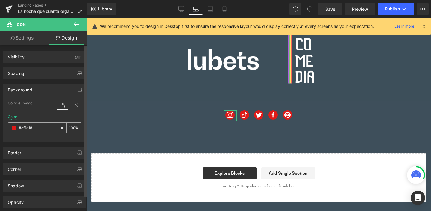
drag, startPoint x: 28, startPoint y: 129, endPoint x: 36, endPoint y: 129, distance: 8.4
click at [36, 129] on input "#df1a18" at bounding box center [38, 128] width 38 height 7
paste input "F2AEB4"
type input "F2AEB4"
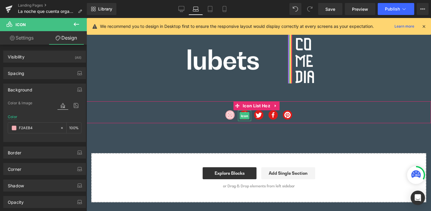
drag, startPoint x: 243, startPoint y: 115, endPoint x: 234, endPoint y: 116, distance: 8.7
click at [243, 115] on span "Icon" at bounding box center [244, 115] width 10 height 7
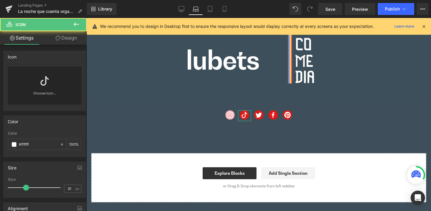
drag, startPoint x: 64, startPoint y: 37, endPoint x: 29, endPoint y: 90, distance: 63.6
click at [64, 37] on link "Design" at bounding box center [66, 37] width 43 height 13
click at [0, 0] on div "Background" at bounding box center [0, 0] width 0 height 0
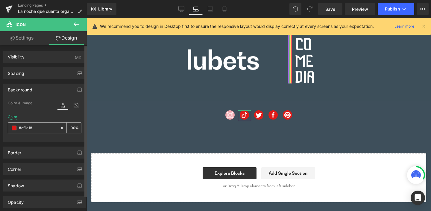
click at [39, 127] on input "text" at bounding box center [38, 128] width 38 height 7
paste input "F2AEB4"
type input "F2AEB4"
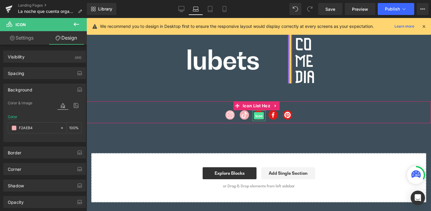
click at [258, 113] on span "Icon" at bounding box center [259, 115] width 10 height 7
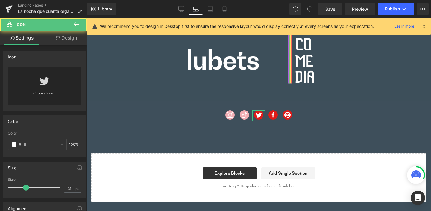
drag, startPoint x: 69, startPoint y: 37, endPoint x: 39, endPoint y: 76, distance: 49.5
click at [69, 37] on link "Design" at bounding box center [66, 37] width 43 height 13
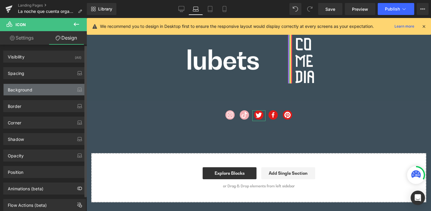
drag, startPoint x: 31, startPoint y: 88, endPoint x: 33, endPoint y: 94, distance: 6.2
click at [31, 88] on div "Background" at bounding box center [20, 88] width 25 height 8
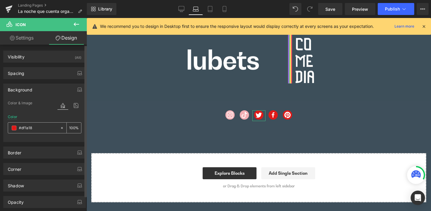
drag, startPoint x: 36, startPoint y: 127, endPoint x: 42, endPoint y: 129, distance: 6.8
click at [42, 129] on input "#df1a18" at bounding box center [38, 128] width 38 height 7
paste input "F2AEB4"
type input "F2AEB4"
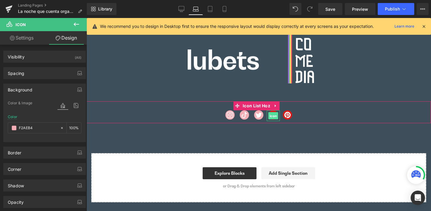
click at [269, 113] on span "Icon" at bounding box center [273, 115] width 10 height 7
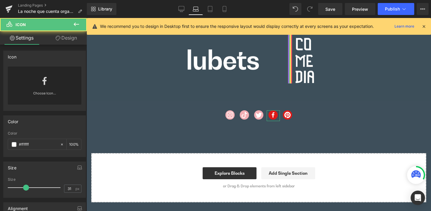
click at [65, 39] on link "Design" at bounding box center [66, 37] width 43 height 13
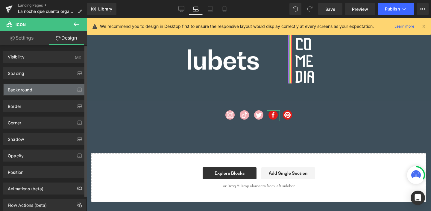
click at [29, 88] on div "Background" at bounding box center [20, 88] width 25 height 8
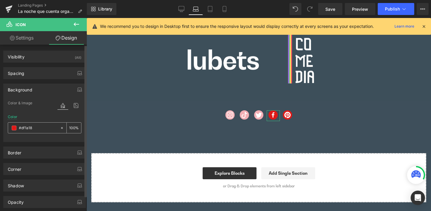
drag, startPoint x: 40, startPoint y: 129, endPoint x: 35, endPoint y: 129, distance: 4.5
click at [35, 129] on input "#df1a18" at bounding box center [38, 128] width 38 height 7
paste input "F2AEB4"
type input "F2AEB4"
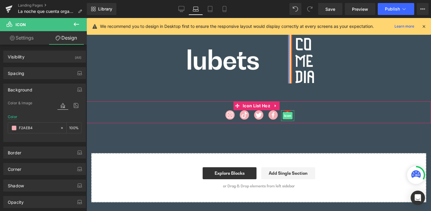
click at [283, 114] on span "Icon" at bounding box center [288, 115] width 10 height 7
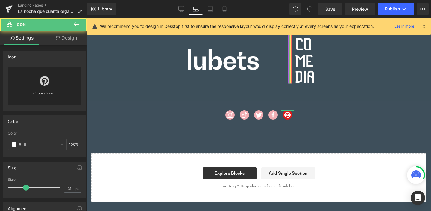
click at [68, 39] on link "Design" at bounding box center [66, 37] width 43 height 13
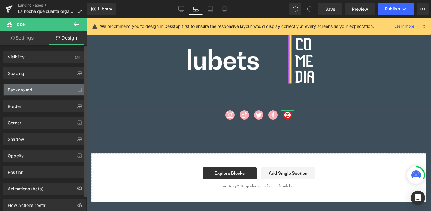
click at [28, 90] on div "Background" at bounding box center [20, 88] width 25 height 8
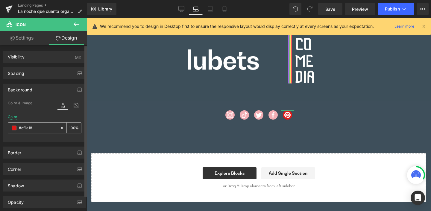
click at [33, 128] on input "#df1a18" at bounding box center [38, 128] width 38 height 7
paste input "F2AEB4"
type input "F2AEB4"
click at [179, 10] on icon at bounding box center [181, 9] width 6 height 6
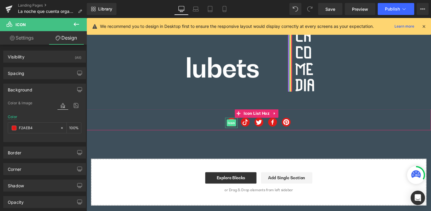
click at [235, 126] on span "Icon" at bounding box center [239, 128] width 10 height 7
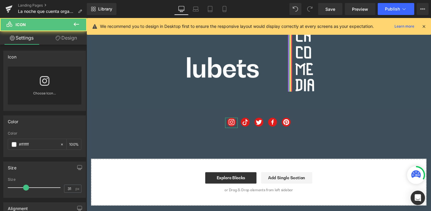
click at [66, 38] on link "Design" at bounding box center [66, 37] width 43 height 13
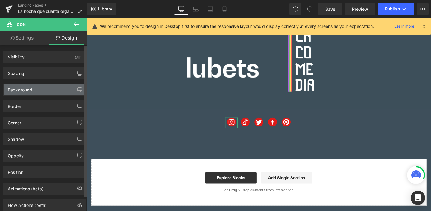
click at [28, 88] on div "Background" at bounding box center [20, 88] width 25 height 8
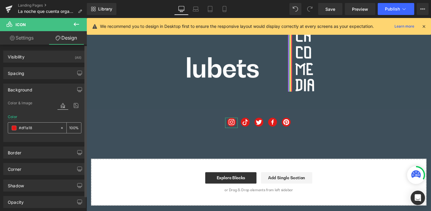
drag, startPoint x: 39, startPoint y: 128, endPoint x: 36, endPoint y: 128, distance: 3.0
click at [36, 128] on input "text" at bounding box center [38, 128] width 38 height 7
paste input "F2AEB4"
type input "F2AEB4"
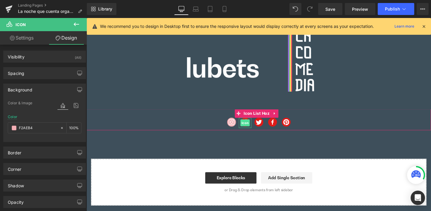
drag, startPoint x: 252, startPoint y: 127, endPoint x: 246, endPoint y: 128, distance: 5.8
click at [252, 127] on span "Icon" at bounding box center [253, 128] width 10 height 7
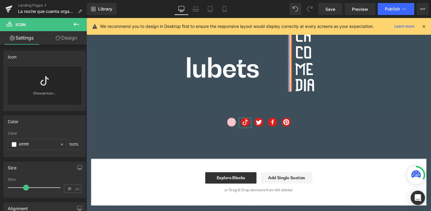
click at [69, 39] on link "Design" at bounding box center [66, 37] width 43 height 13
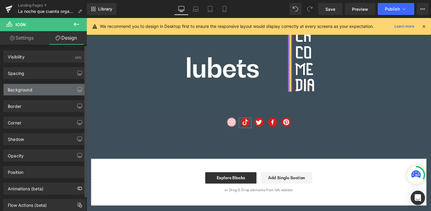
click at [19, 88] on div "Background" at bounding box center [20, 88] width 25 height 8
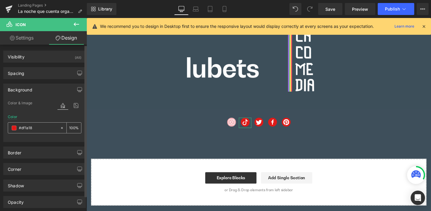
click at [35, 128] on input "#df1a18" at bounding box center [38, 128] width 38 height 7
paste input "F2AEB4"
type input "F2AEB4"
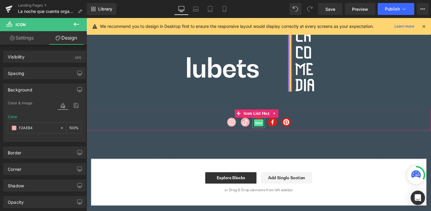
click at [264, 126] on span "Icon" at bounding box center [268, 128] width 10 height 7
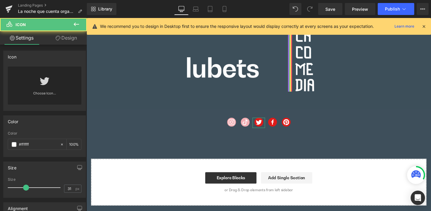
click at [69, 40] on link "Design" at bounding box center [66, 37] width 43 height 13
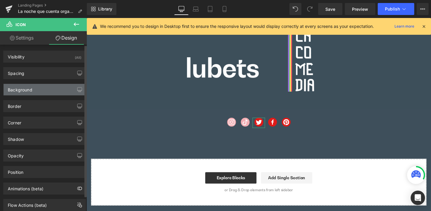
click at [31, 88] on div "Background" at bounding box center [20, 88] width 25 height 8
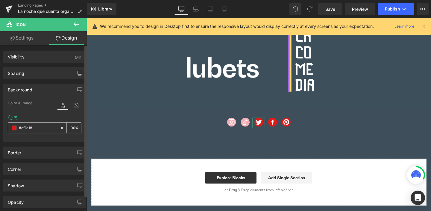
click at [39, 130] on input "#df1a18" at bounding box center [38, 128] width 38 height 7
paste input "F2AEB4"
type input "F2AEB4"
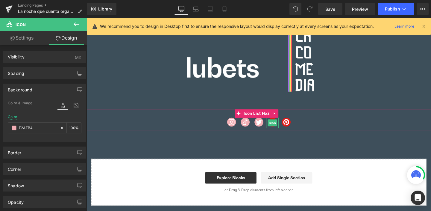
click at [280, 126] on span "Icon" at bounding box center [282, 128] width 10 height 7
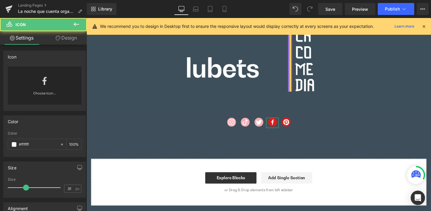
drag, startPoint x: 68, startPoint y: 36, endPoint x: 50, endPoint y: 73, distance: 41.4
click at [68, 36] on link "Design" at bounding box center [66, 37] width 43 height 13
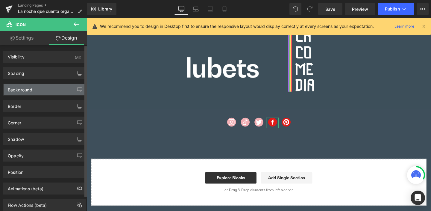
click at [34, 88] on div "Background" at bounding box center [45, 89] width 82 height 11
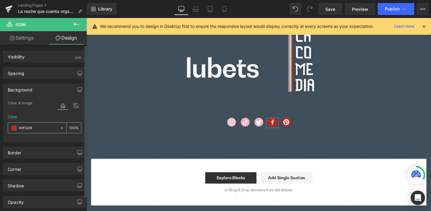
click at [42, 127] on input "#df1a18" at bounding box center [38, 128] width 38 height 7
paste input "F2AEB4"
type input "F2AEB4"
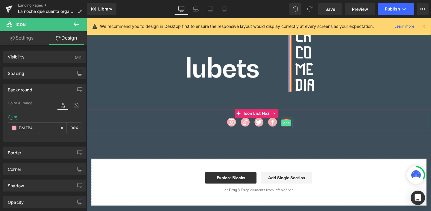
click at [295, 127] on span "Icon" at bounding box center [297, 128] width 10 height 7
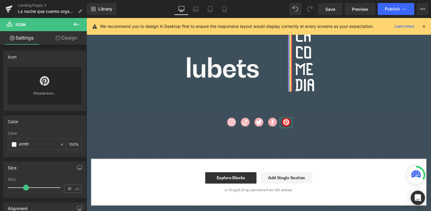
click at [72, 38] on link "Design" at bounding box center [66, 37] width 43 height 13
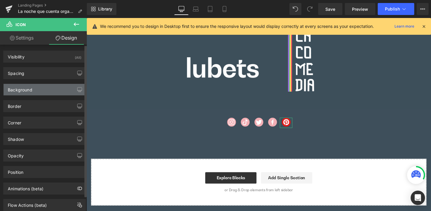
click at [24, 90] on div "Background" at bounding box center [20, 88] width 25 height 8
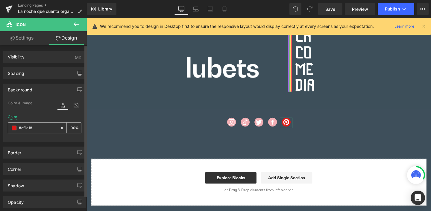
click at [40, 127] on input "#df1a18" at bounding box center [38, 128] width 38 height 7
paste input "F2AEB4"
type input "F2AEB4"
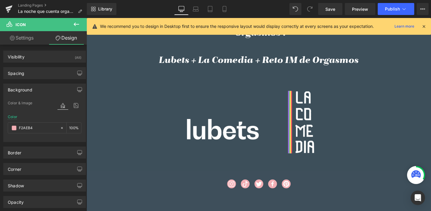
scroll to position [368, 0]
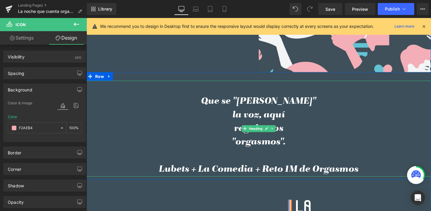
click at [239, 119] on h3 "la voz, aquí" at bounding box center [267, 120] width 302 height 14
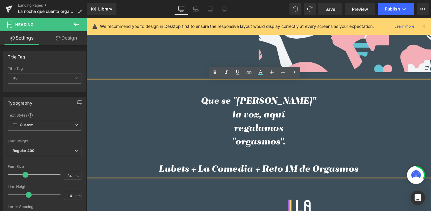
click at [300, 106] on h3 "Que se "[PERSON_NAME]"" at bounding box center [267, 106] width 302 height 14
click at [391, 10] on span "Publish" at bounding box center [392, 9] width 15 height 5
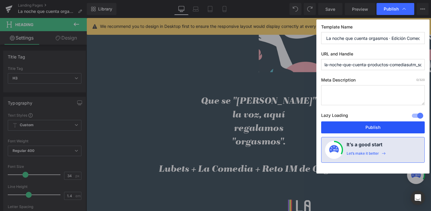
click at [378, 124] on button "Publish" at bounding box center [373, 127] width 104 height 12
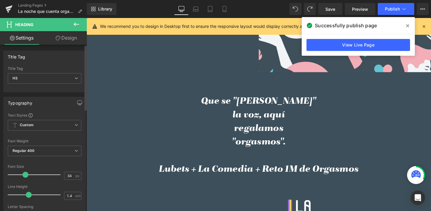
scroll to position [239, 0]
